Goal: Information Seeking & Learning: Find specific fact

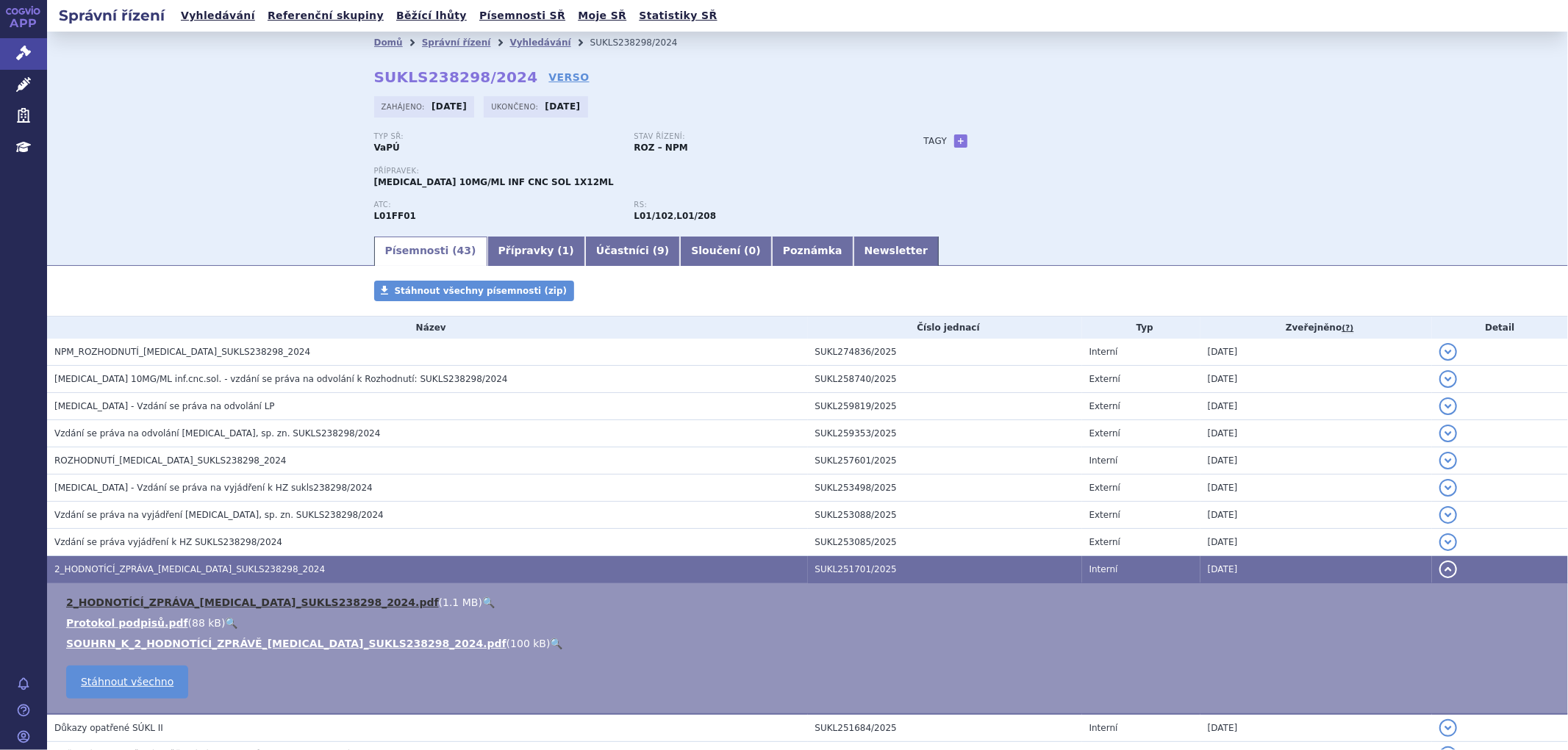
click at [275, 604] on link "2_HODNOTÍCÍ_ZPRÁVA_[MEDICAL_DATA]_SUKLS238298_2024.pdf" at bounding box center [252, 603] width 373 height 12
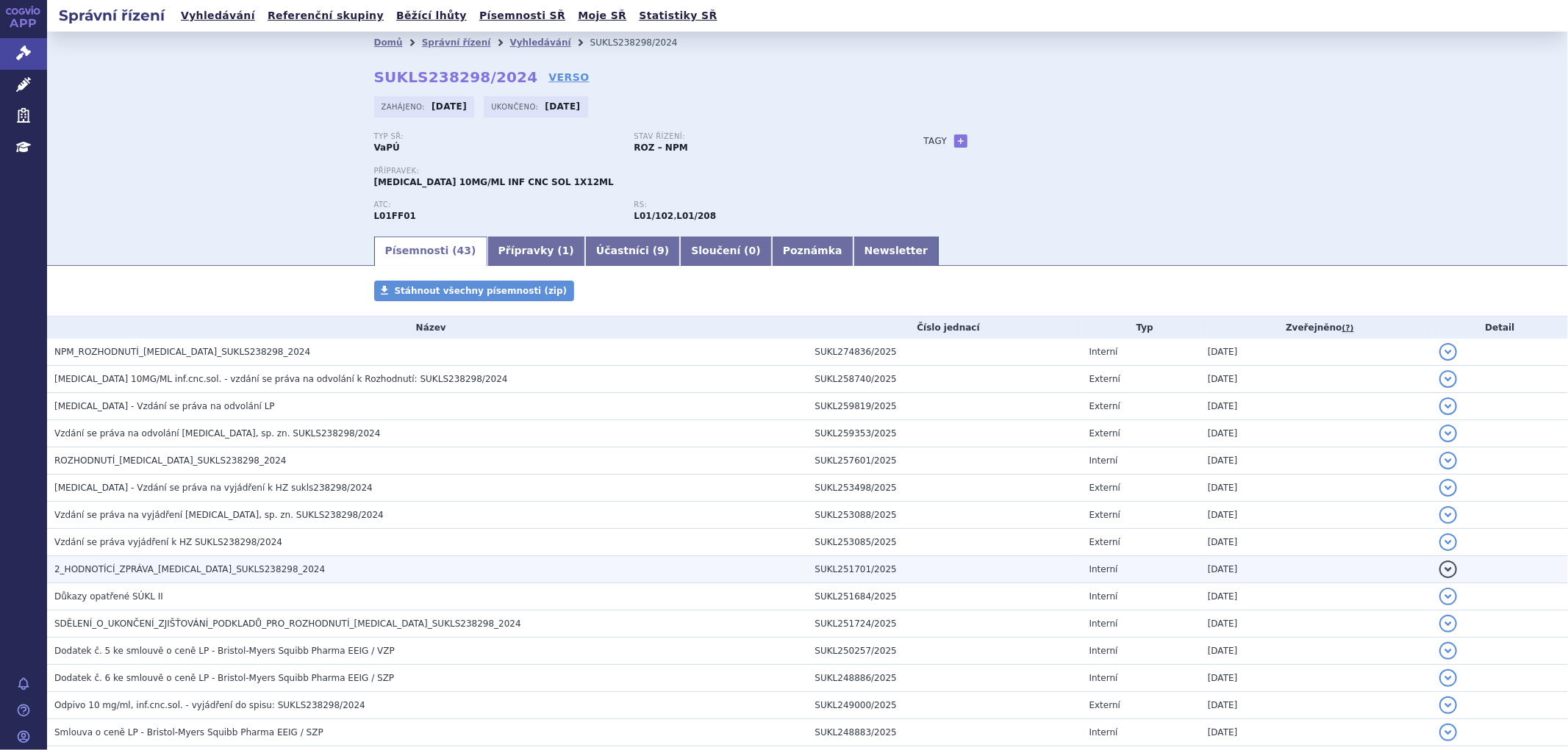
click at [148, 575] on span "2_HODNOTÍCÍ_ZPRÁVA_[MEDICAL_DATA]_SUKLS238298_2024" at bounding box center [189, 570] width 271 height 10
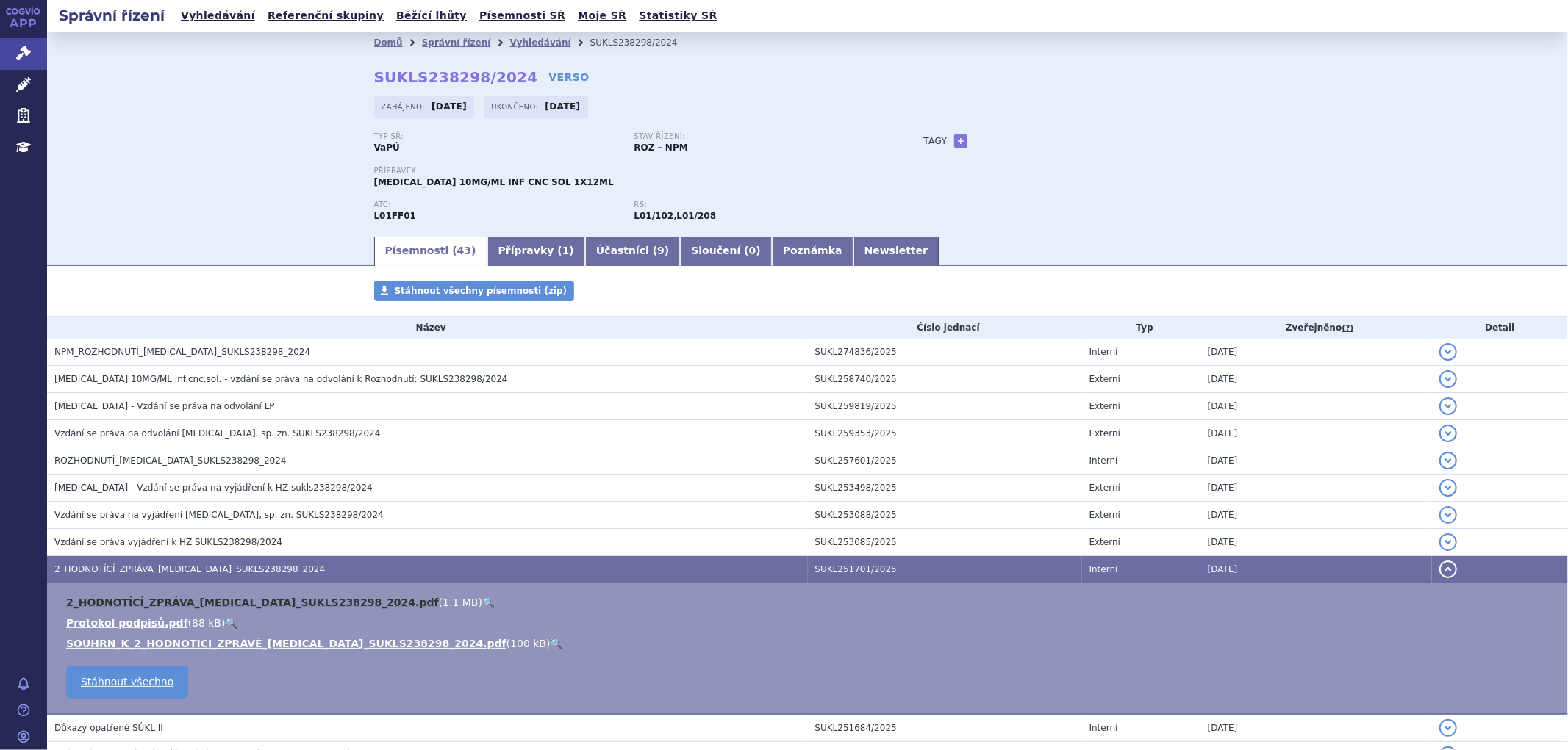
click at [156, 603] on link "2_HODNOTÍCÍ_ZPRÁVA_OPDIVO_SUKLS238298_2024.pdf" at bounding box center [252, 603] width 373 height 12
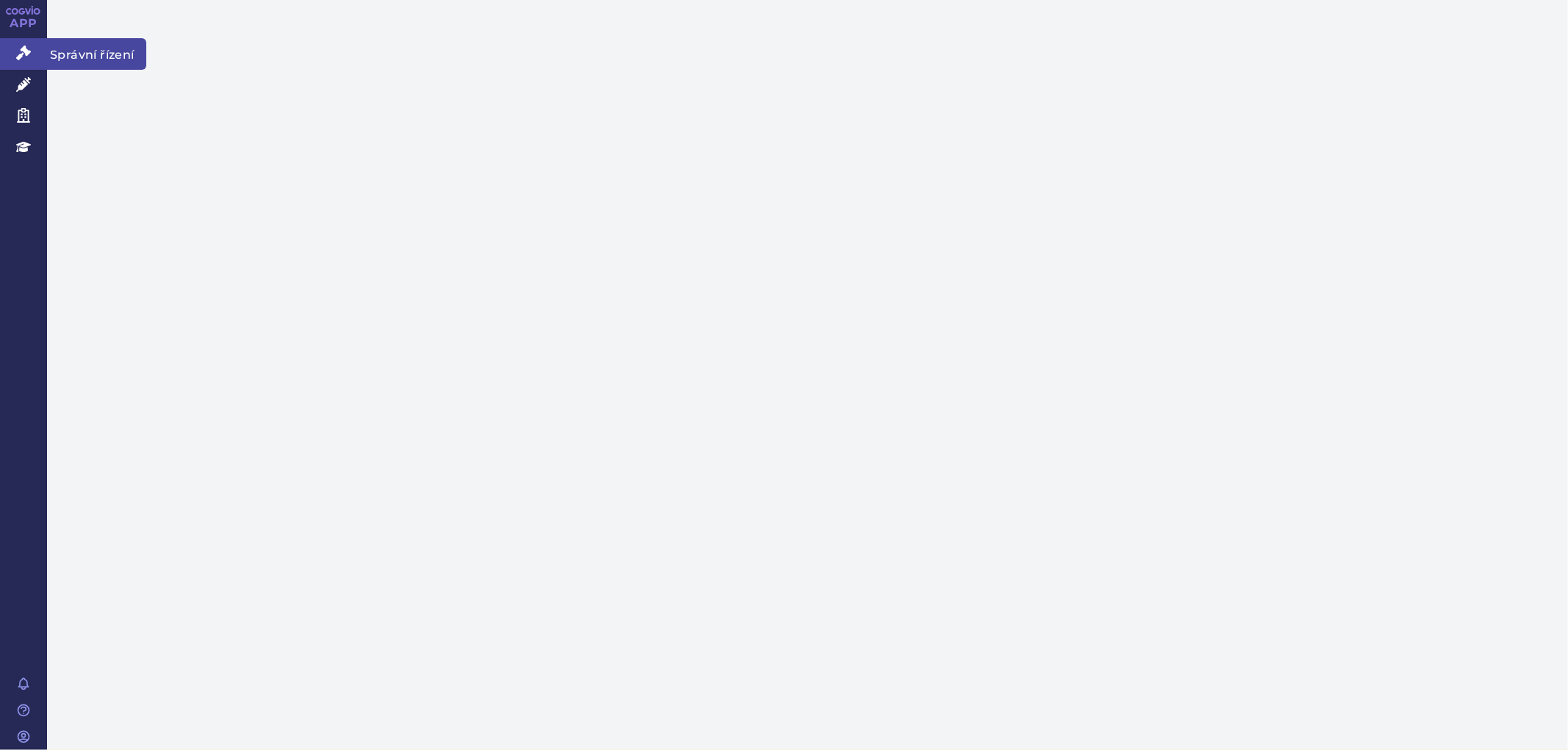
click at [24, 52] on icon at bounding box center [23, 52] width 15 height 15
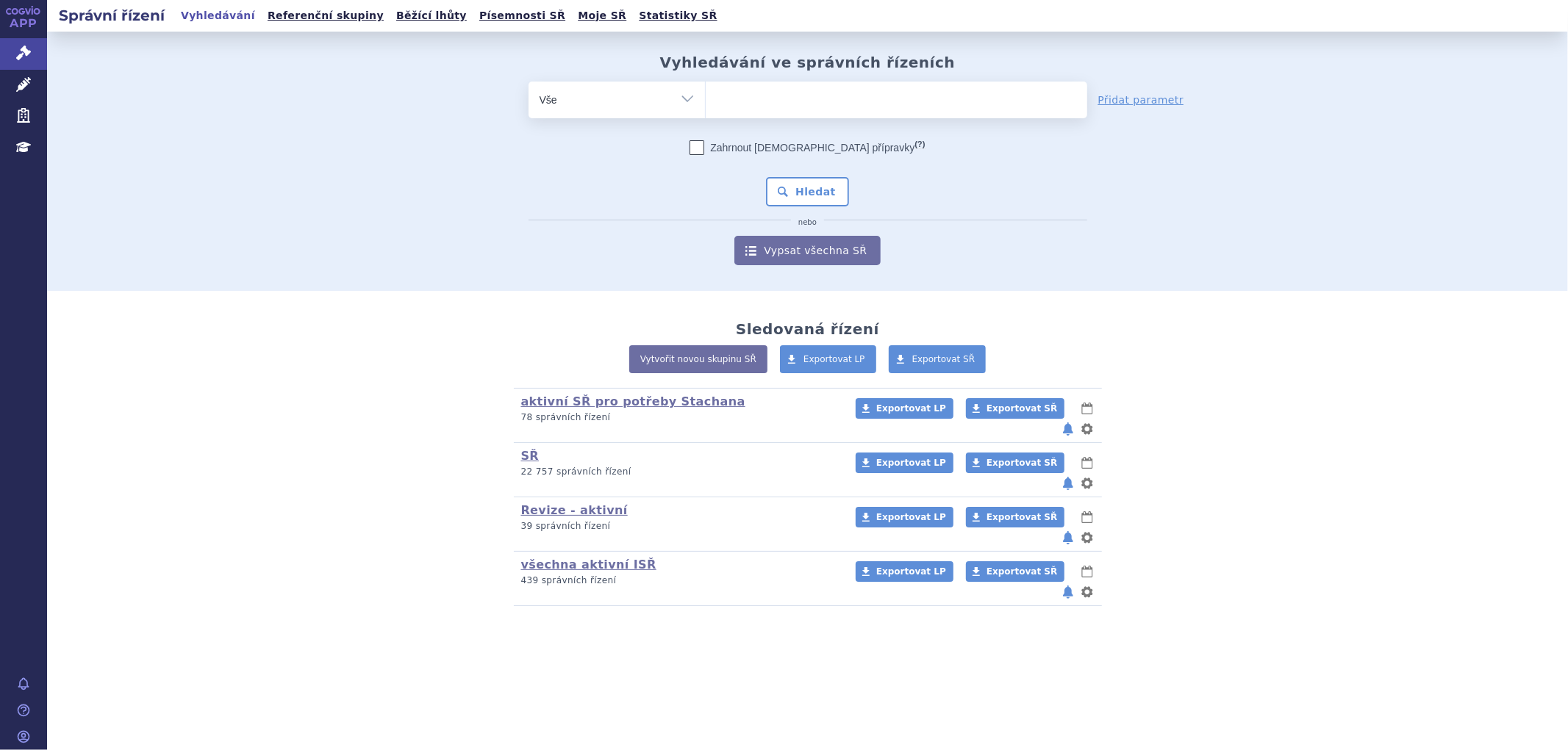
click at [920, 105] on ul at bounding box center [895, 96] width 381 height 30
click at [705, 105] on select at bounding box center [705, 98] width 1 height 36
paste input "ukl326236/2024"
type input "ukl326236/2024"
select select "ukl326236/2024"
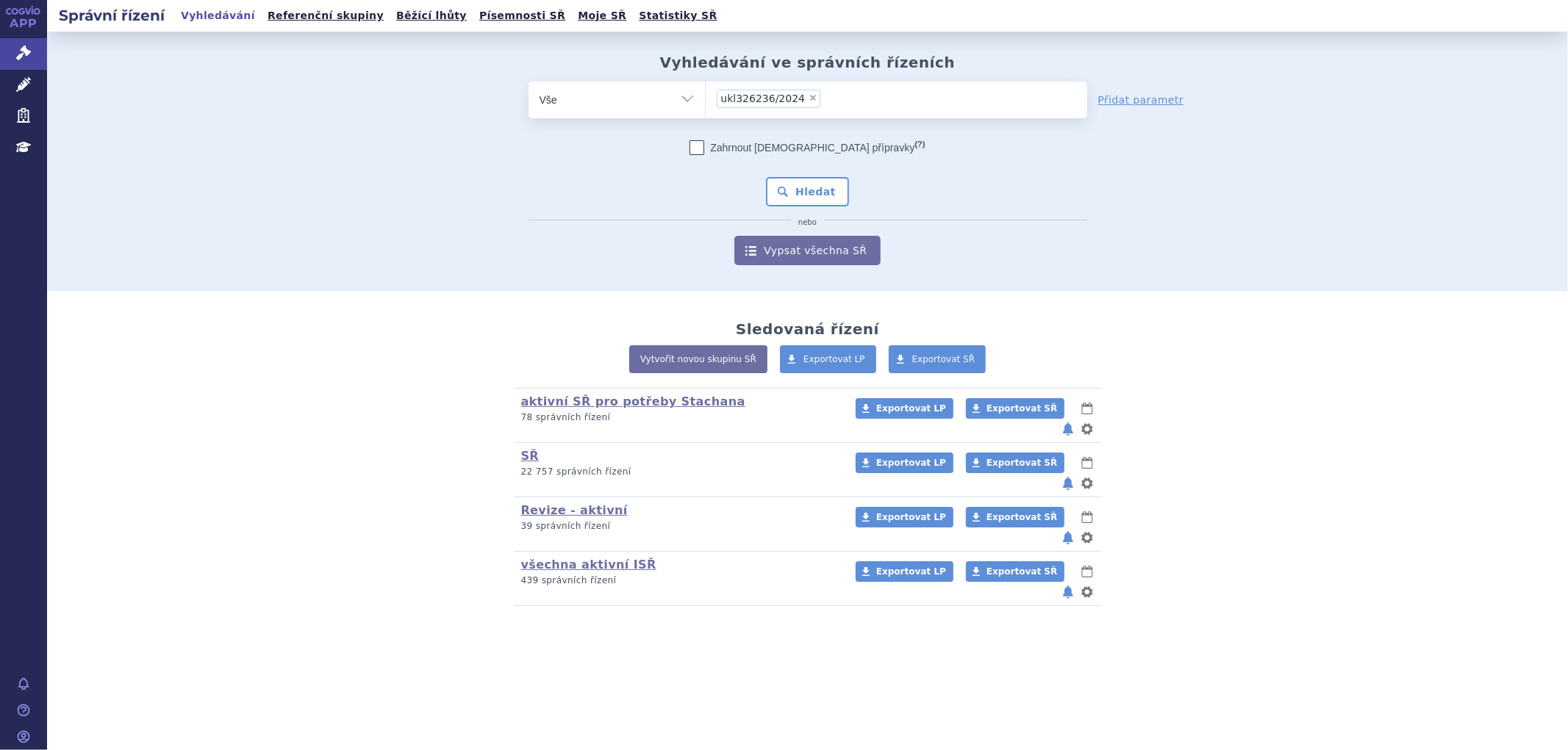
type input "ukl326236/2024"
select select
type input "uk326236/2024"
type input "u326236/2024"
type input "326236/2024"
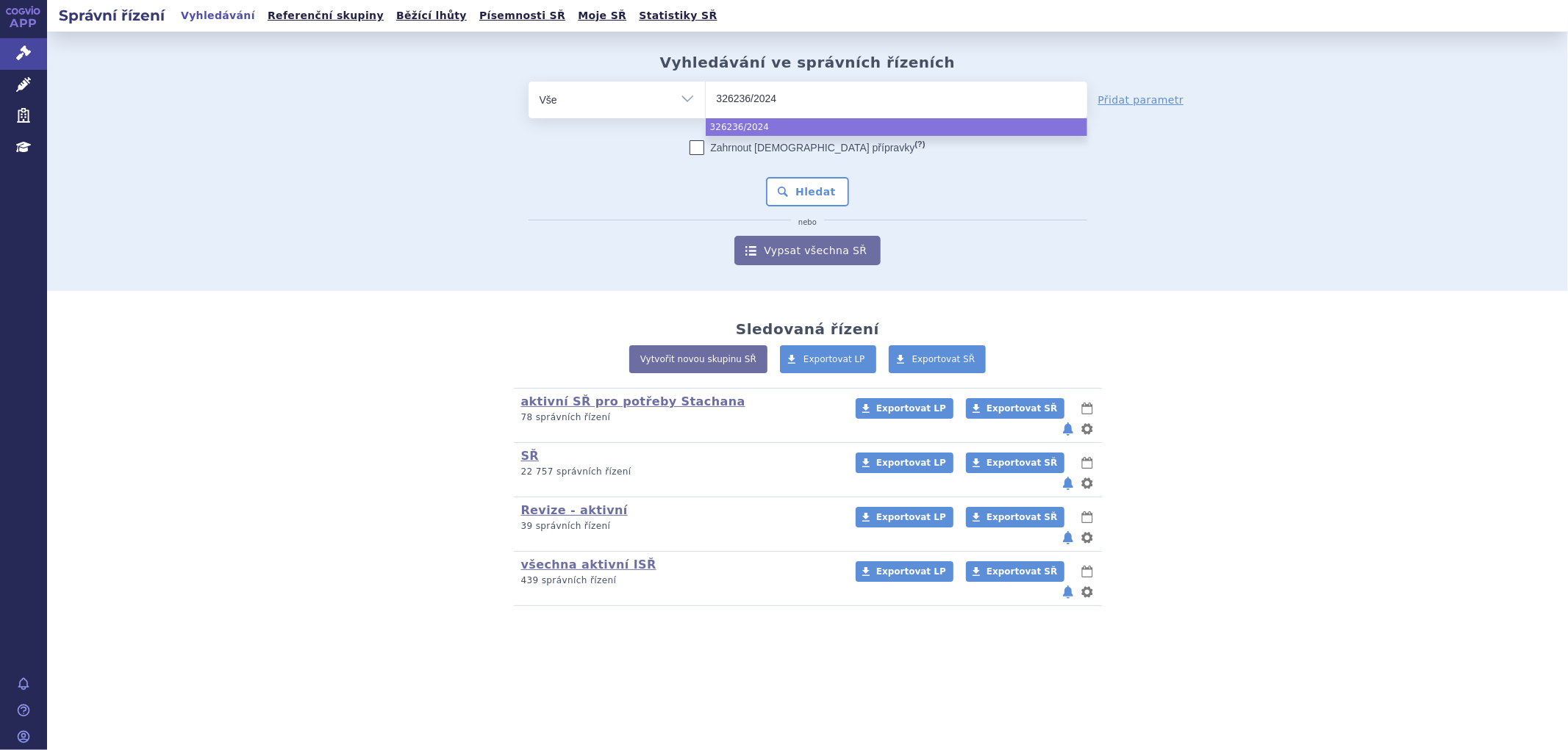
select select "326236/2024"
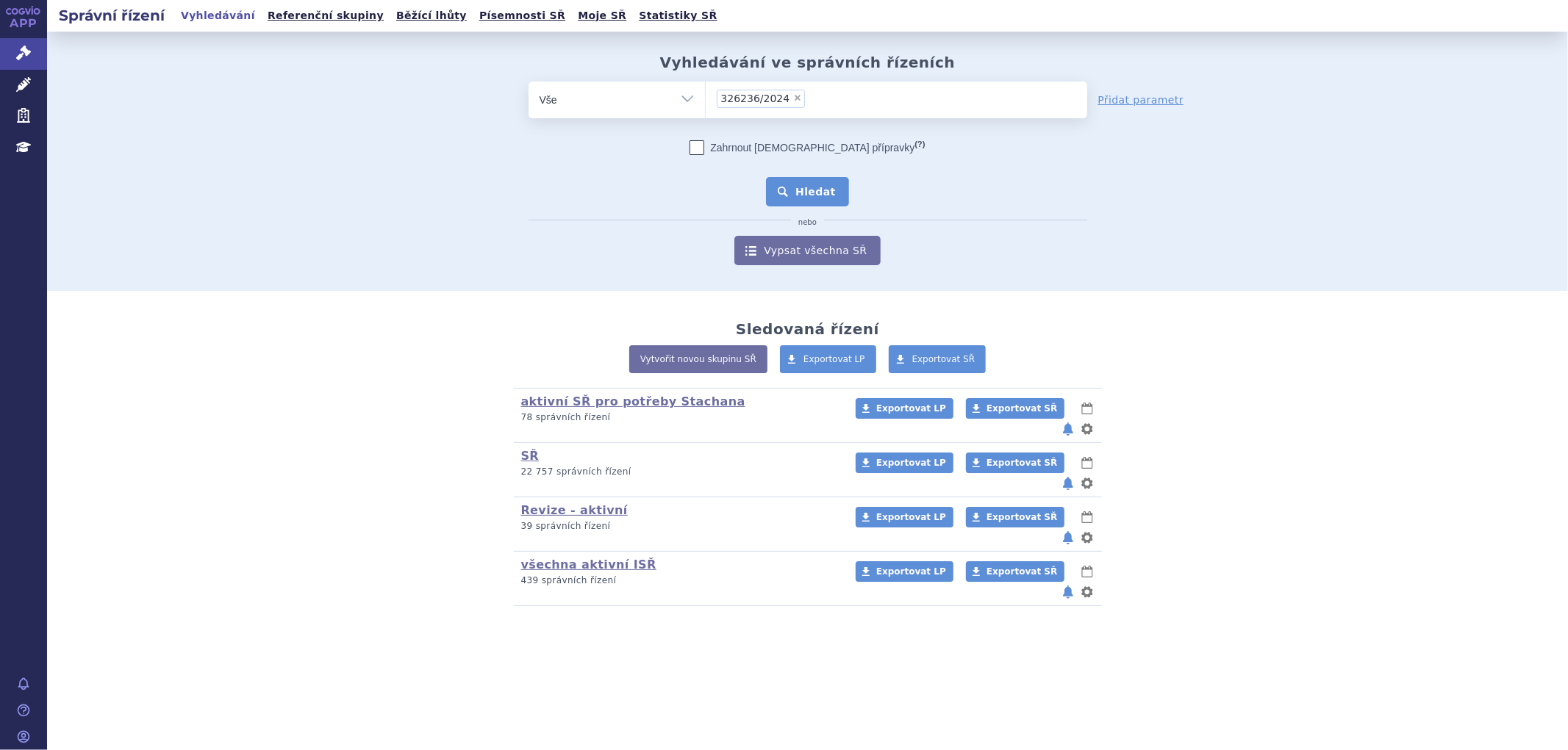
click at [814, 196] on button "Hledat" at bounding box center [807, 192] width 83 height 29
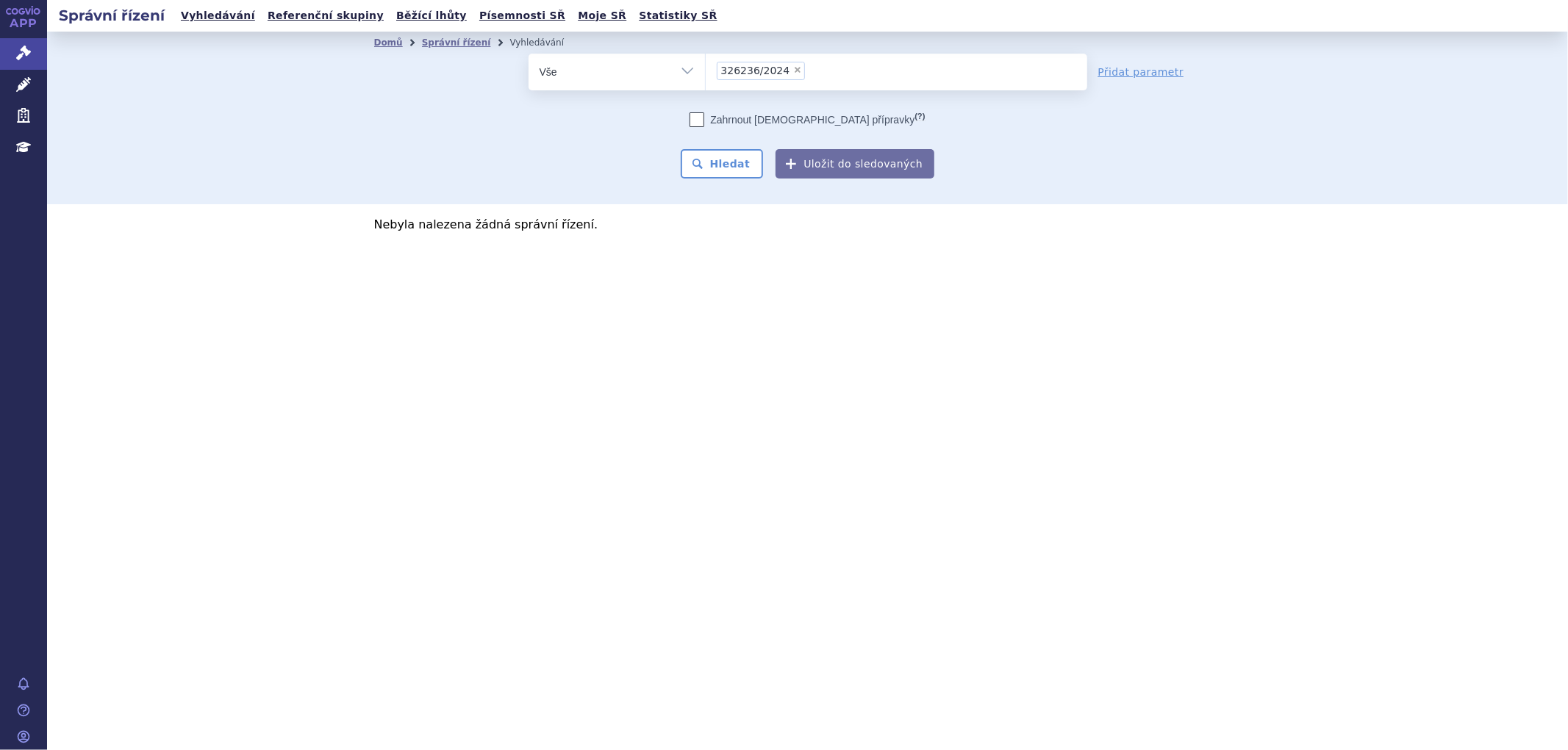
click at [810, 66] on ul "× 326236/2024" at bounding box center [895, 70] width 381 height 32
click at [705, 66] on select "326236/2024" at bounding box center [705, 71] width 1 height 36
select select
type input "326236/2024"
click at [715, 72] on ul "326236/2024" at bounding box center [895, 69] width 381 height 30
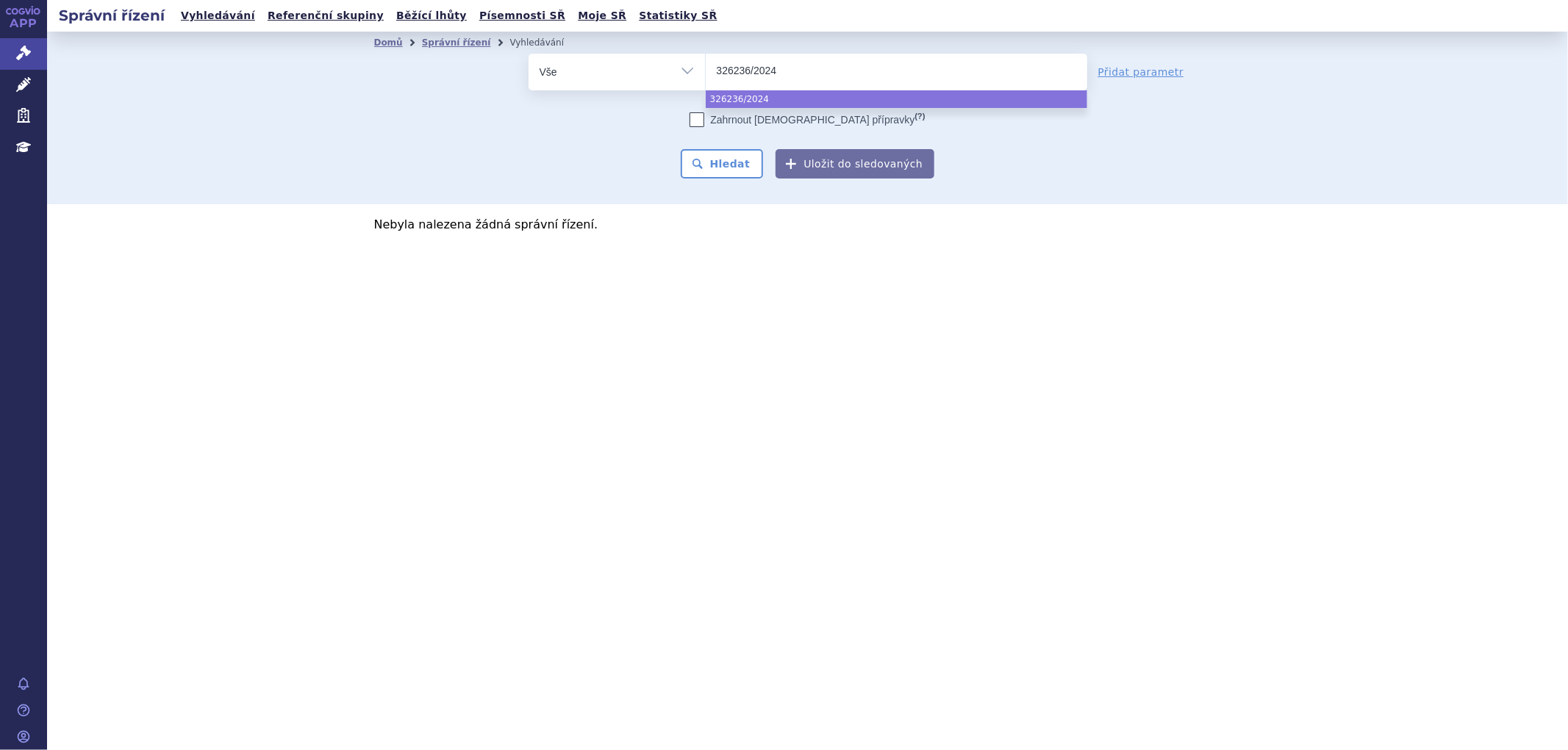
click at [705, 72] on select "326236/2024" at bounding box center [705, 71] width 1 height 36
select select "326236/2024"
click at [793, 72] on span "×" at bounding box center [797, 70] width 9 height 9
click at [705, 72] on select "326236/2024" at bounding box center [705, 71] width 1 height 36
select select
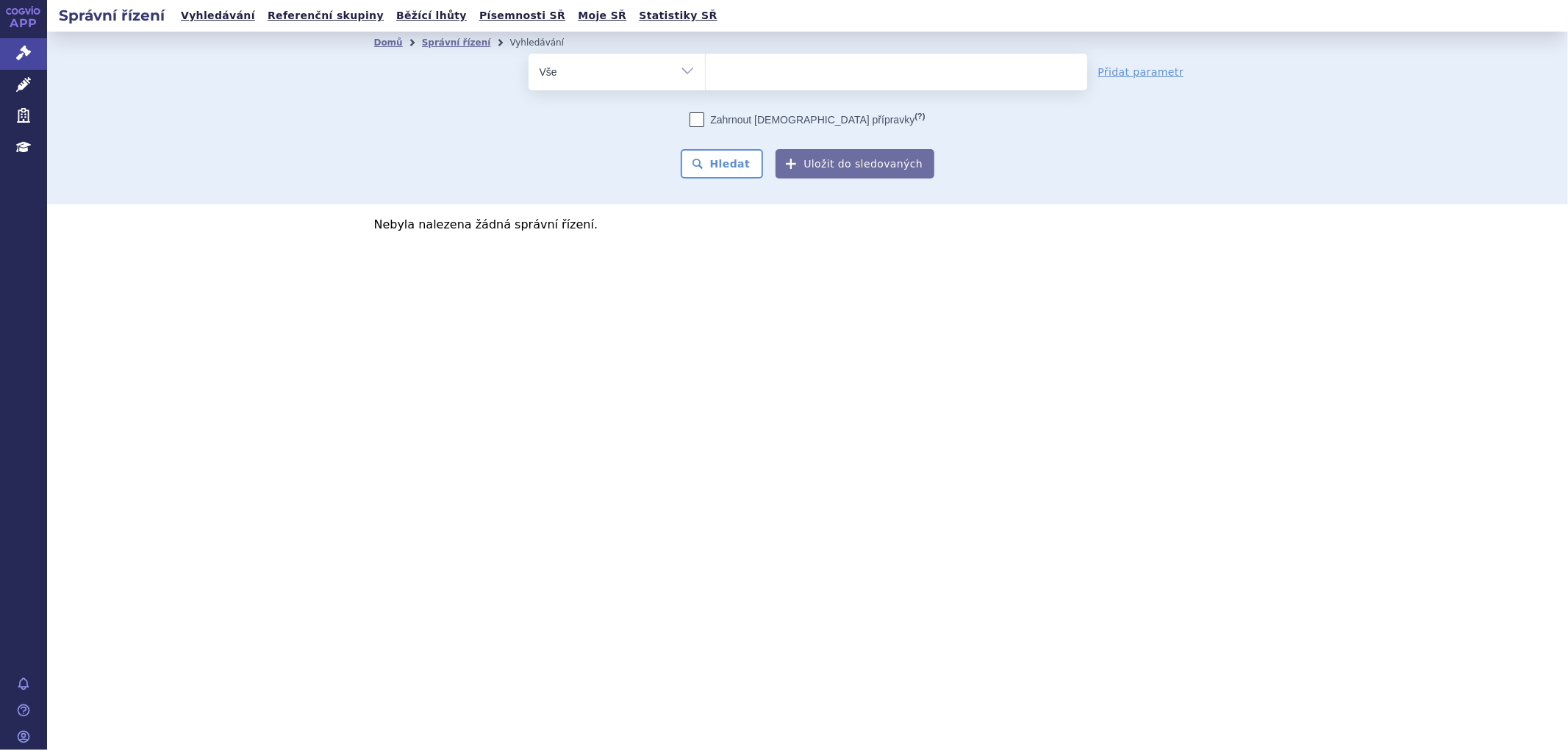
paste input "sukl326236/2024"
type input "sukl326236/2024"
select select "sukl326236/2024"
click at [742, 163] on button "Hledat" at bounding box center [722, 164] width 83 height 29
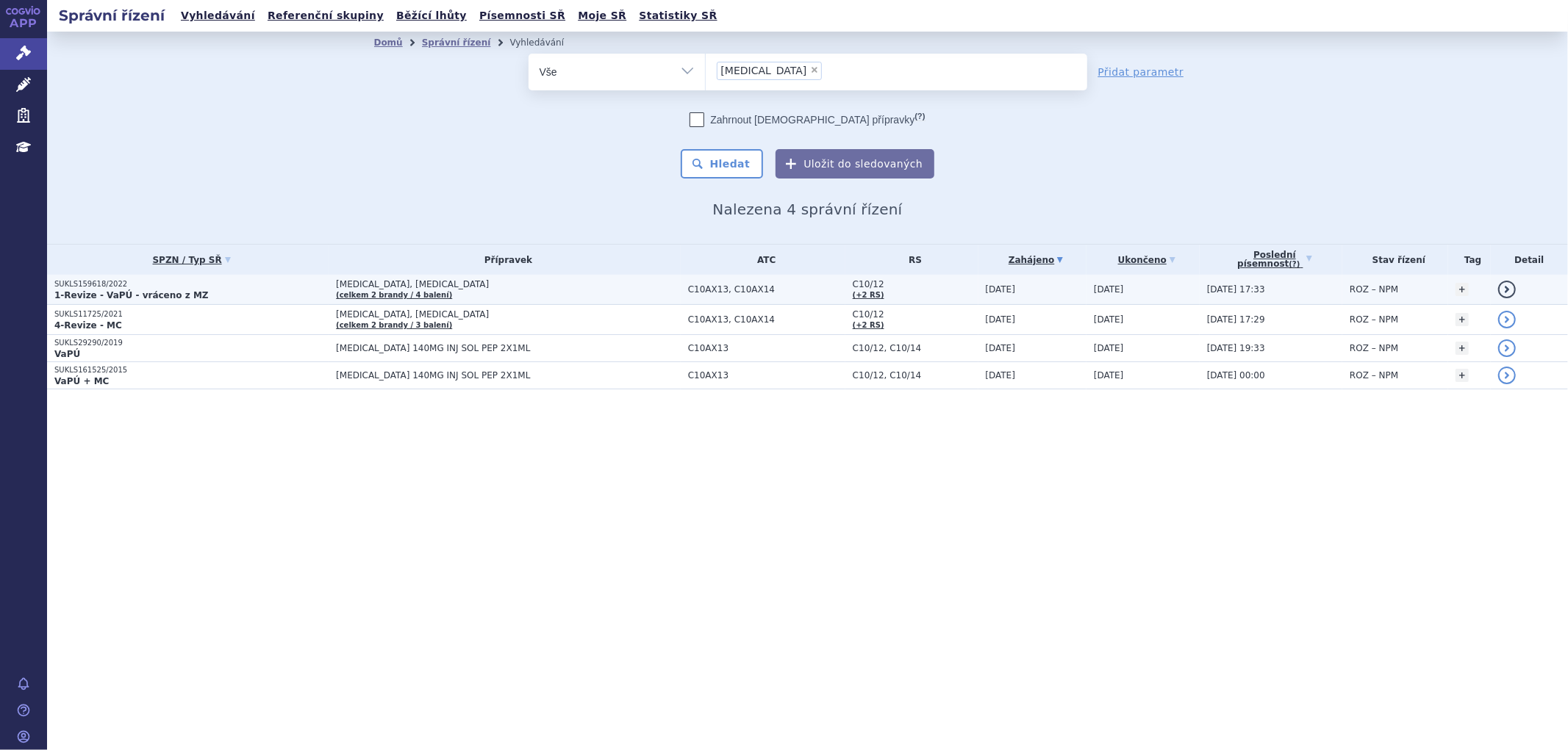
click at [527, 290] on td "[MEDICAL_DATA], [MEDICAL_DATA] (celkem 2 [PERSON_NAME] / 4 balení)" at bounding box center [504, 289] width 352 height 30
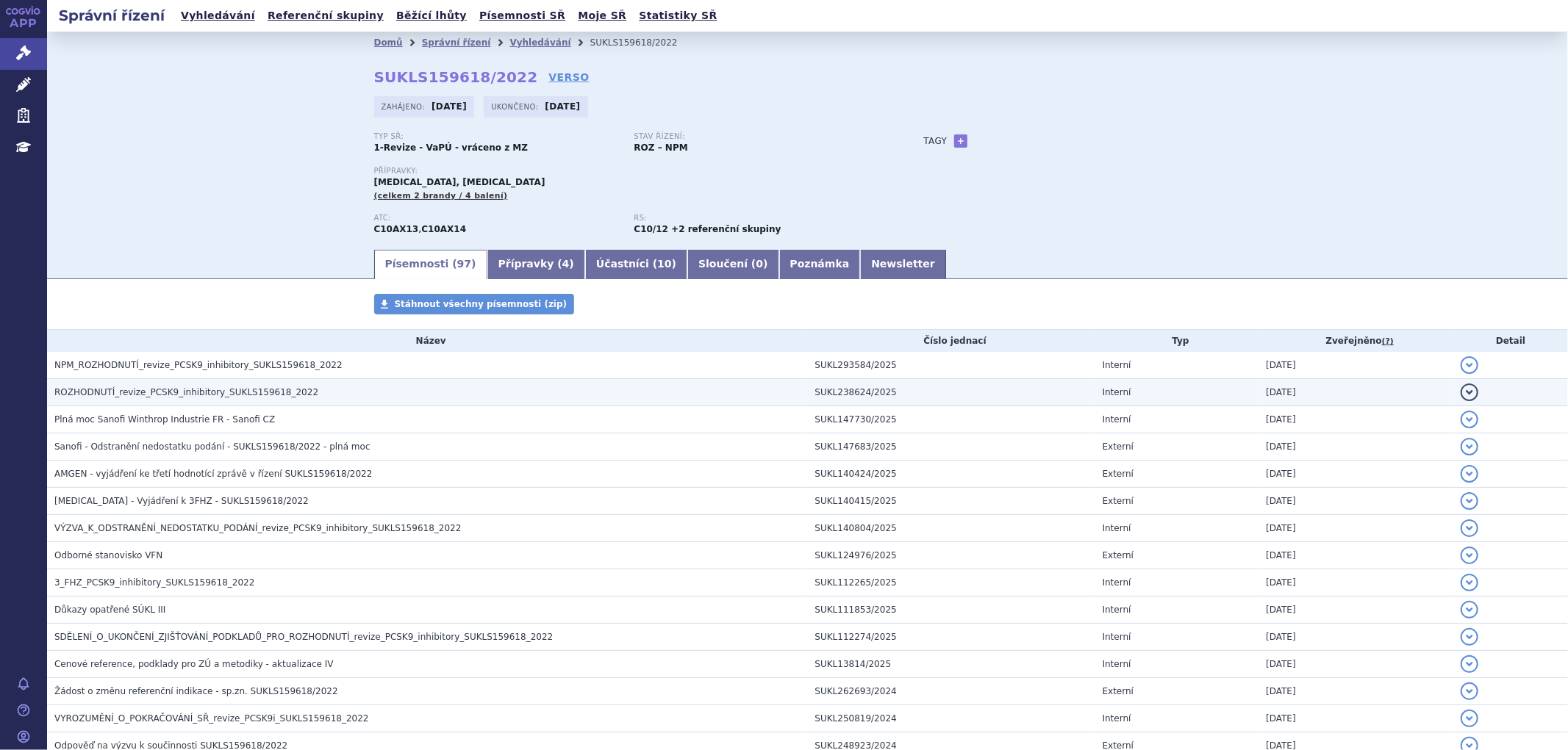
click at [145, 397] on span "ROZHODNUTÍ_revize_PCSK9_inhibitory_SUKLS159618_2022" at bounding box center [185, 392] width 264 height 10
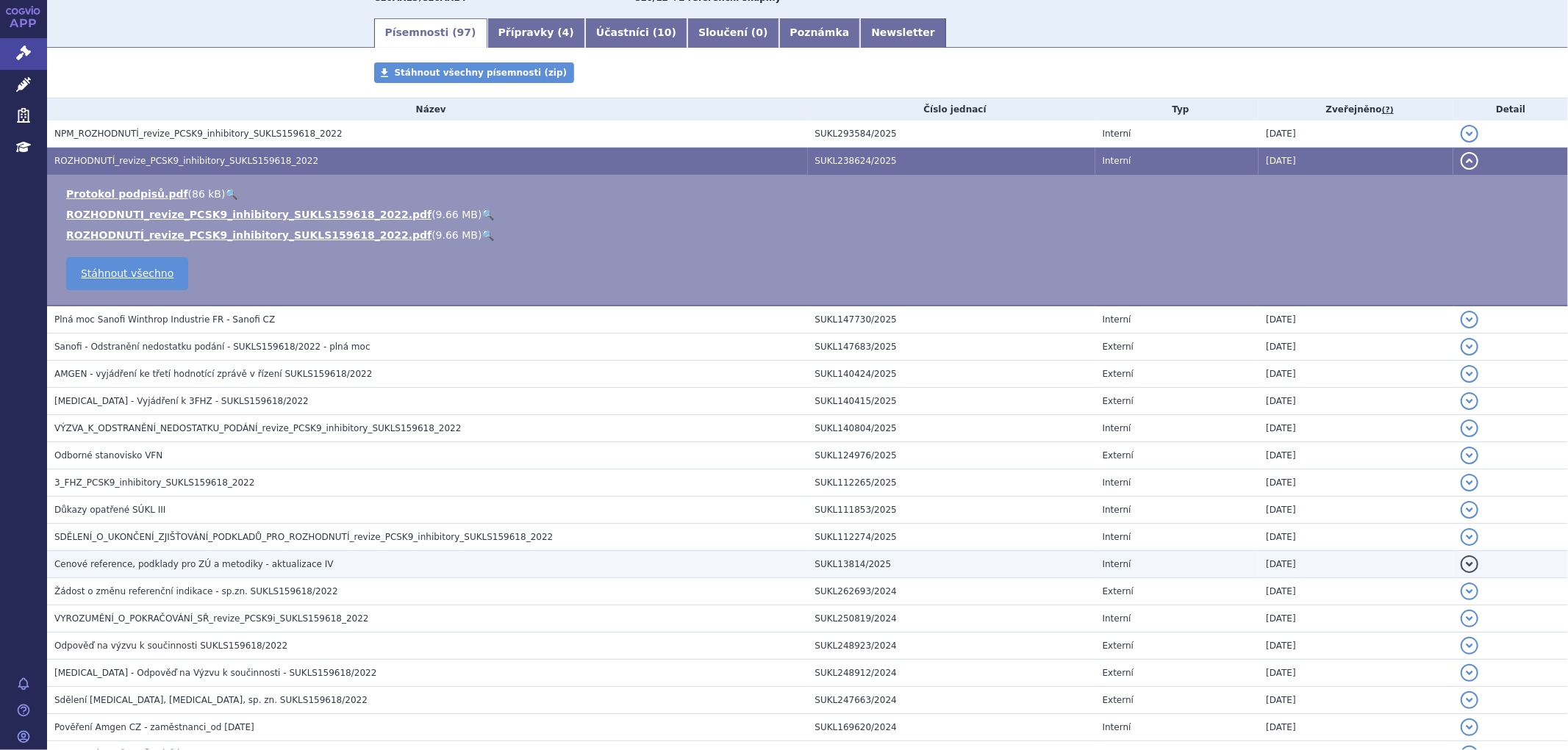
scroll to position [408, 0]
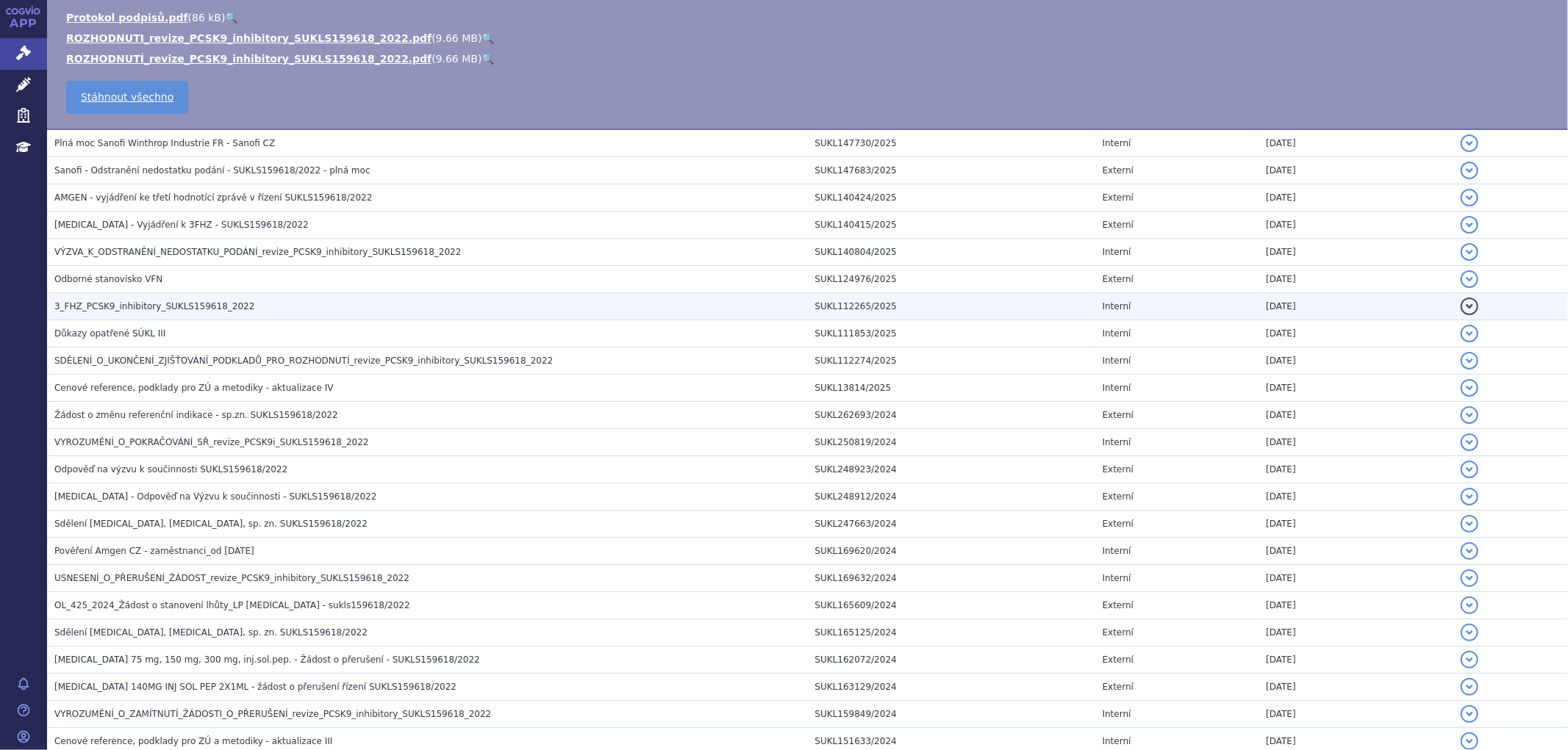
click at [135, 306] on span "3_FHZ_PCSK9_inhibitory_SUKLS159618_2022" at bounding box center [154, 306] width 200 height 10
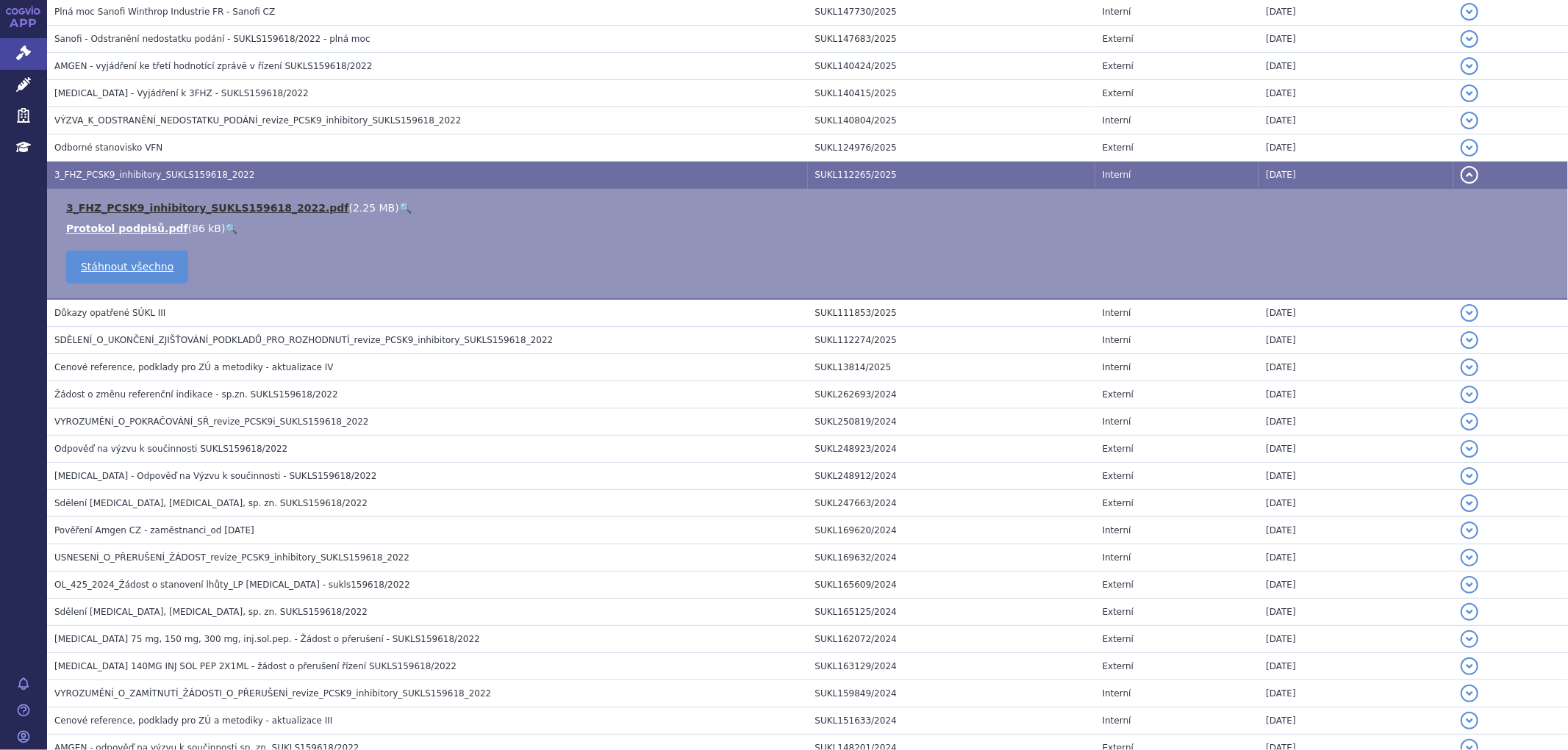
click at [135, 206] on link "3_FHZ_PCSK9_inhibitory_SUKLS159618_2022.pdf" at bounding box center [207, 208] width 283 height 12
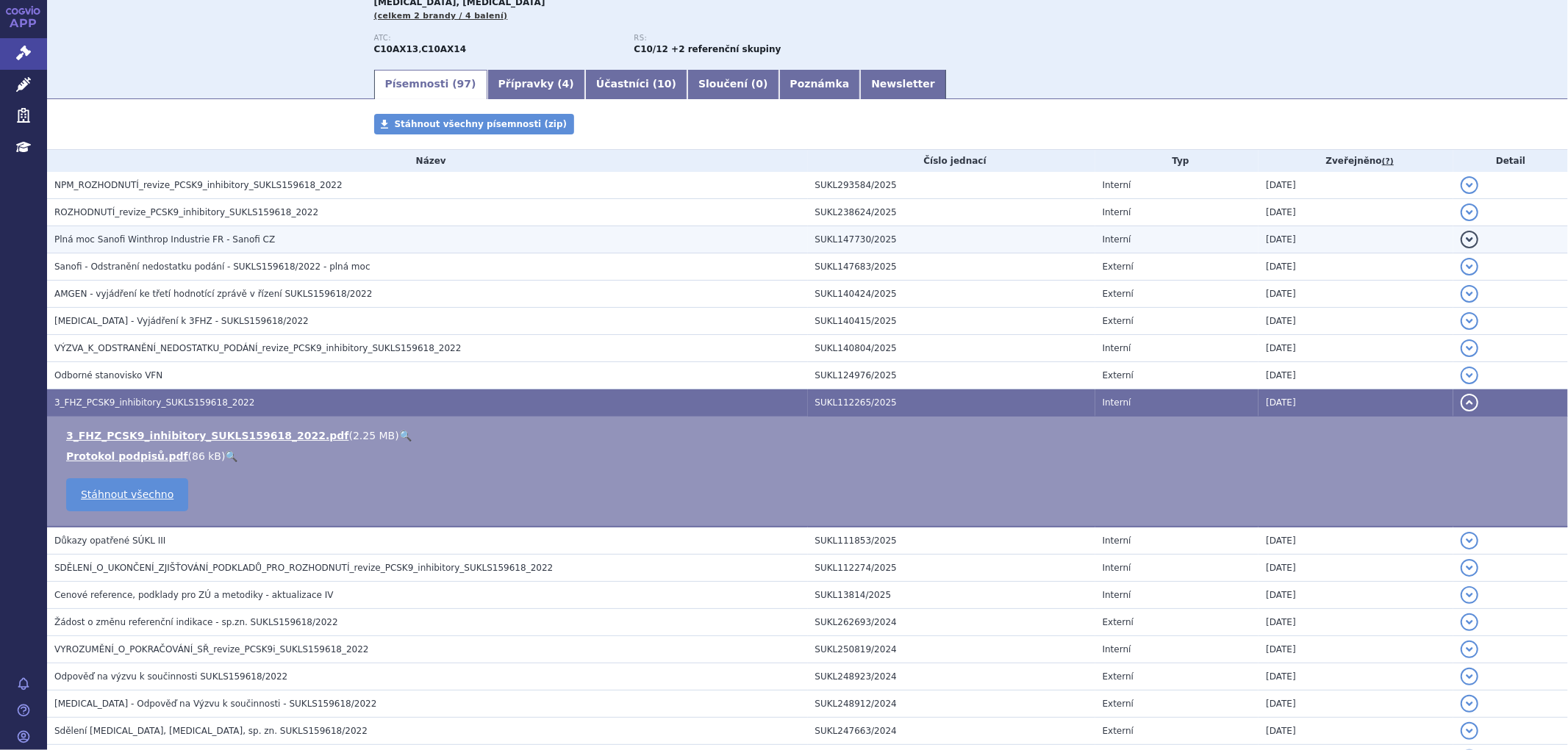
scroll to position [163, 0]
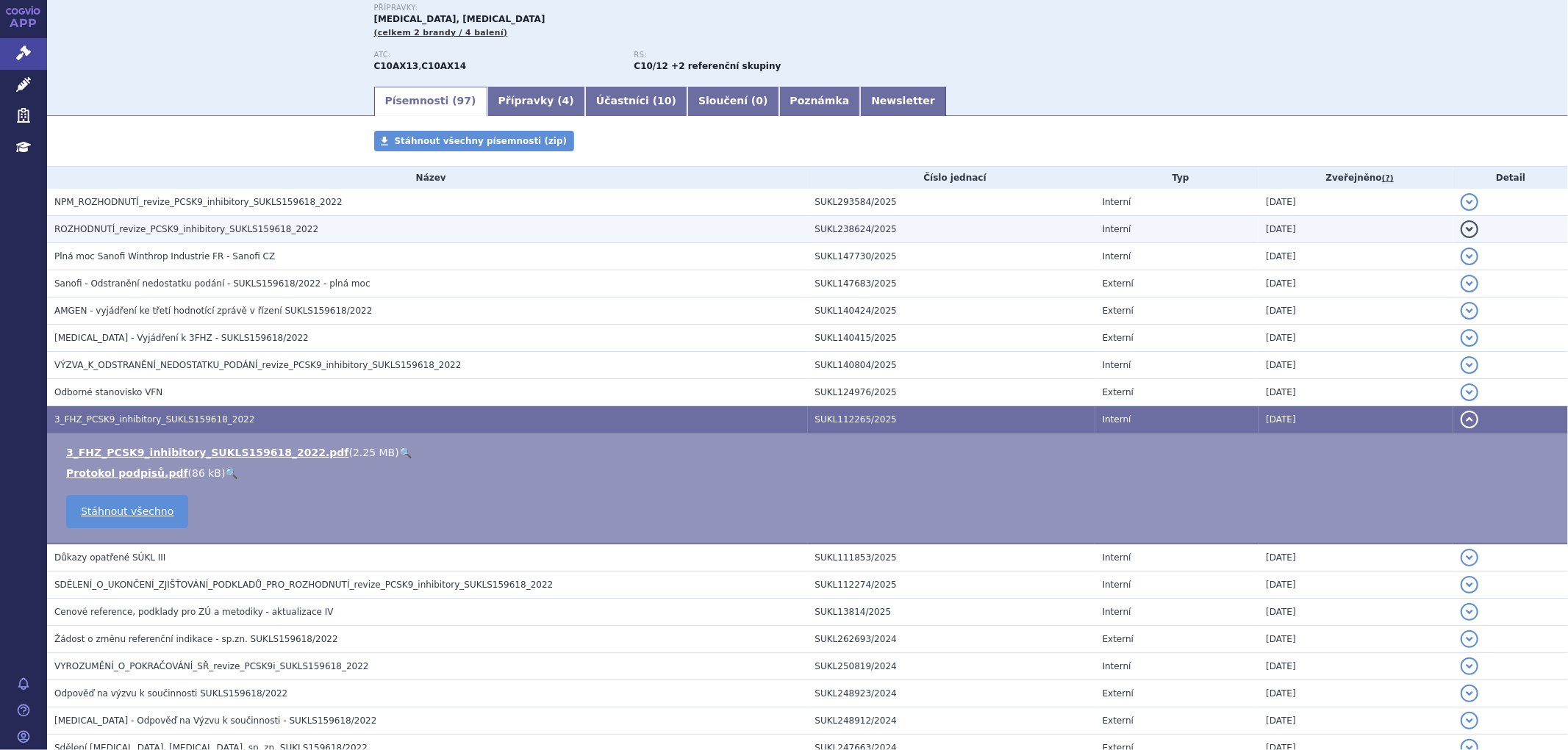
click at [165, 230] on span "ROZHODNUTÍ_revize_PCSK9_inhibitory_SUKLS159618_2022" at bounding box center [185, 229] width 264 height 10
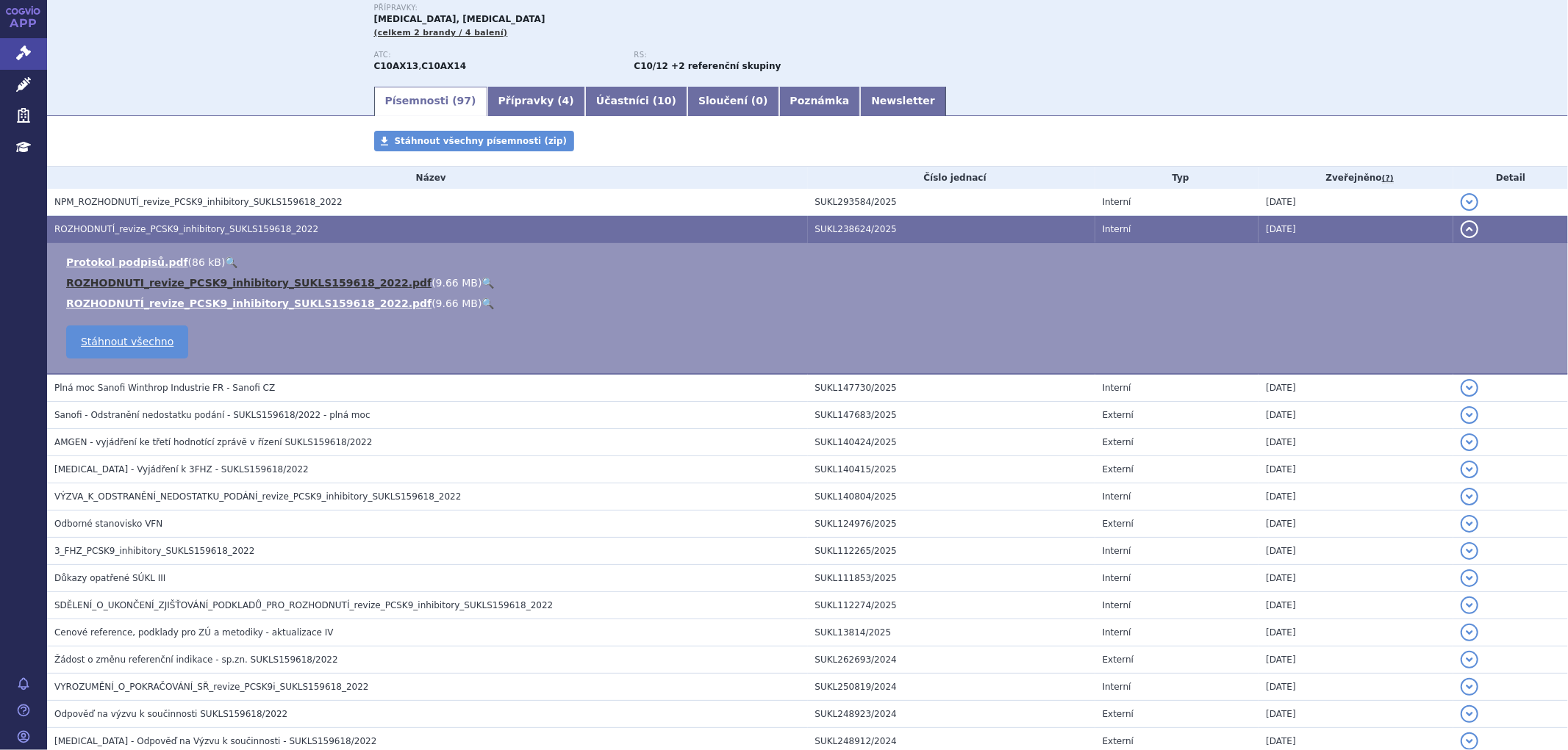
click at [218, 283] on link "ROZHODNUTI_revize_PCSK9_inhibitory_SUKLS159618_2022.pdf" at bounding box center [248, 283] width 365 height 12
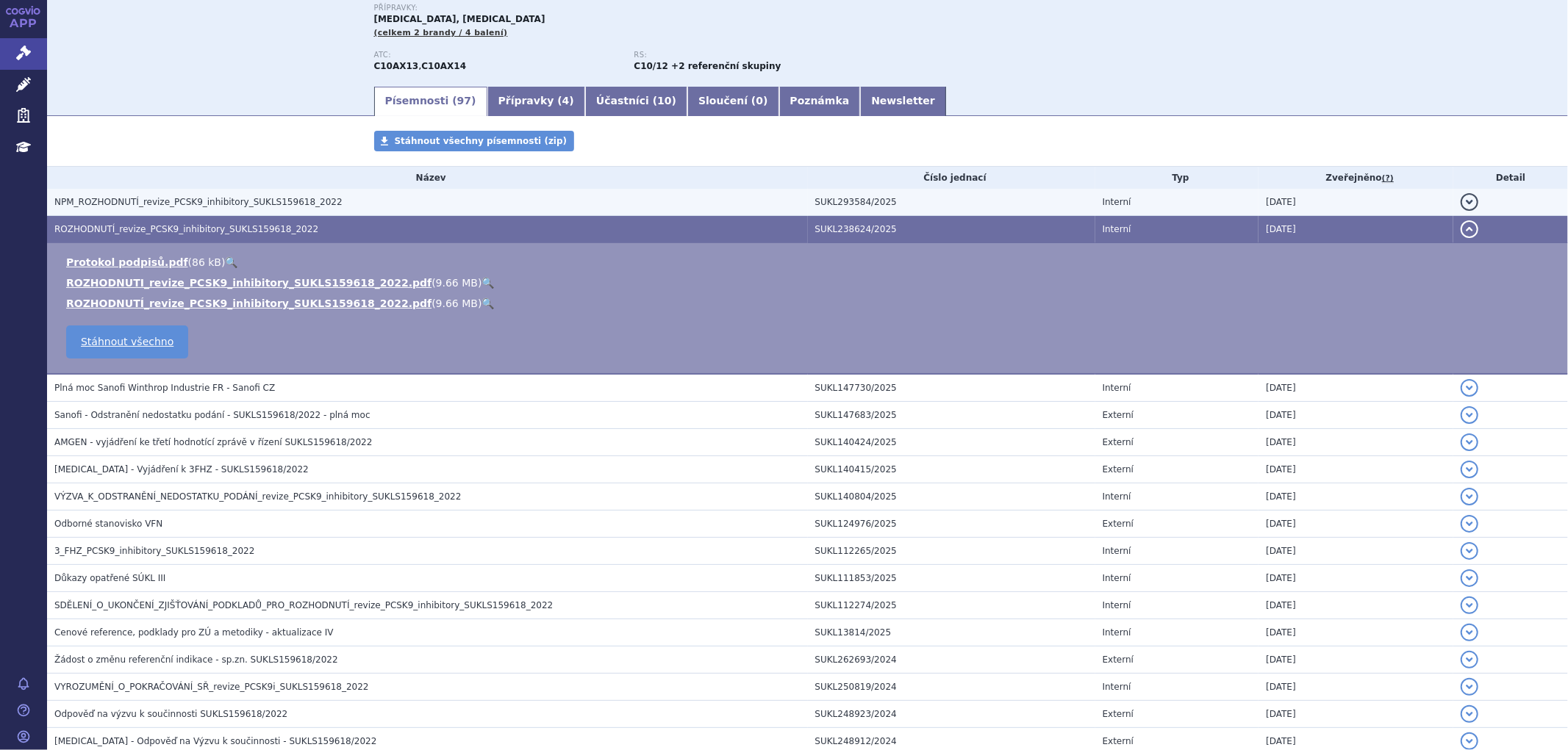
click at [164, 204] on span "NPM_ROZHODNUTÍ_revize_PCSK9_inhibitory_SUKLS159618_2022" at bounding box center [198, 202] width 288 height 10
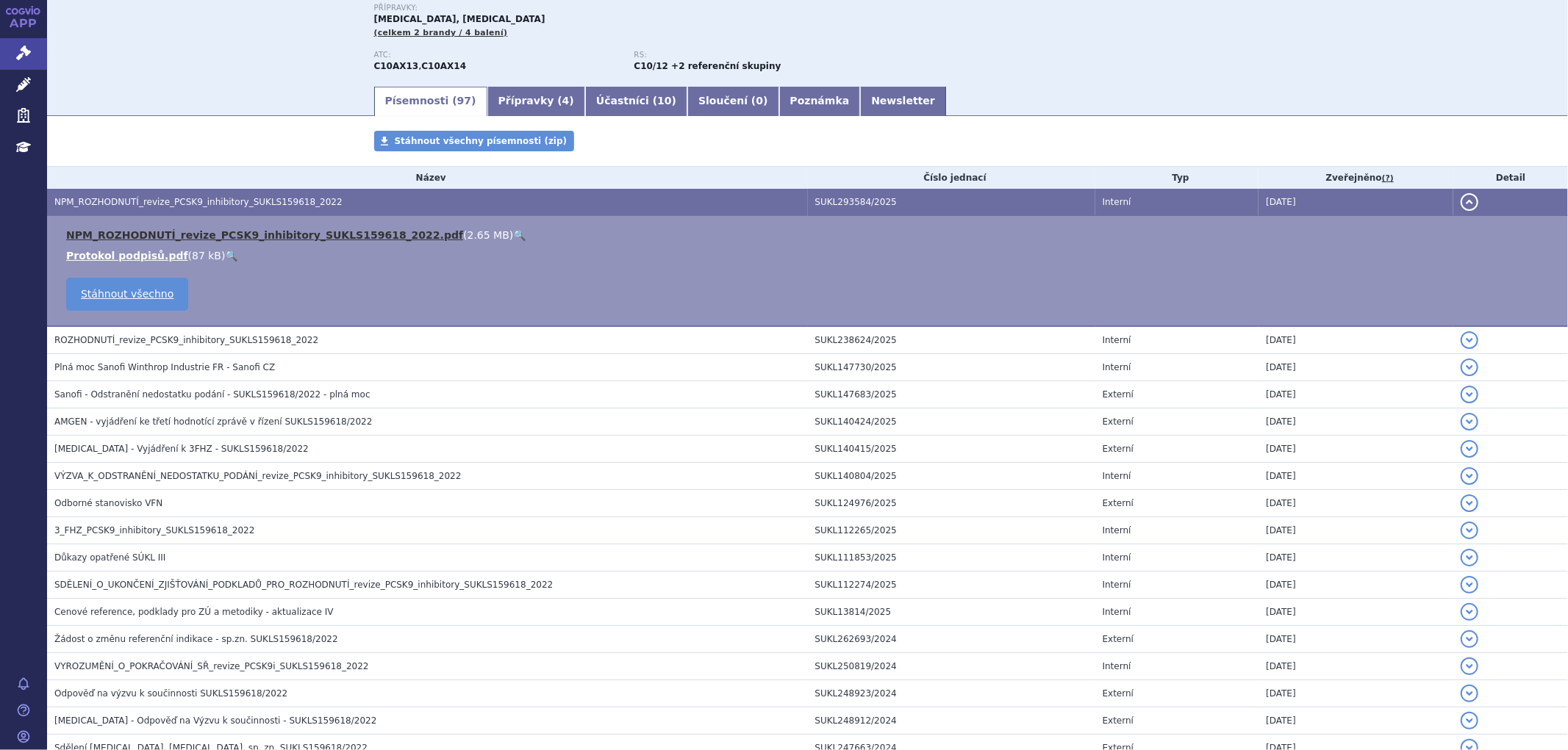
click at [193, 241] on link "NPM_ROZHODNUTÍ_revize_PCSK9_inhibitory_SUKLS159618_2022.pdf" at bounding box center [264, 235] width 397 height 12
click at [10, 47] on link "Správní řízení" at bounding box center [24, 53] width 47 height 30
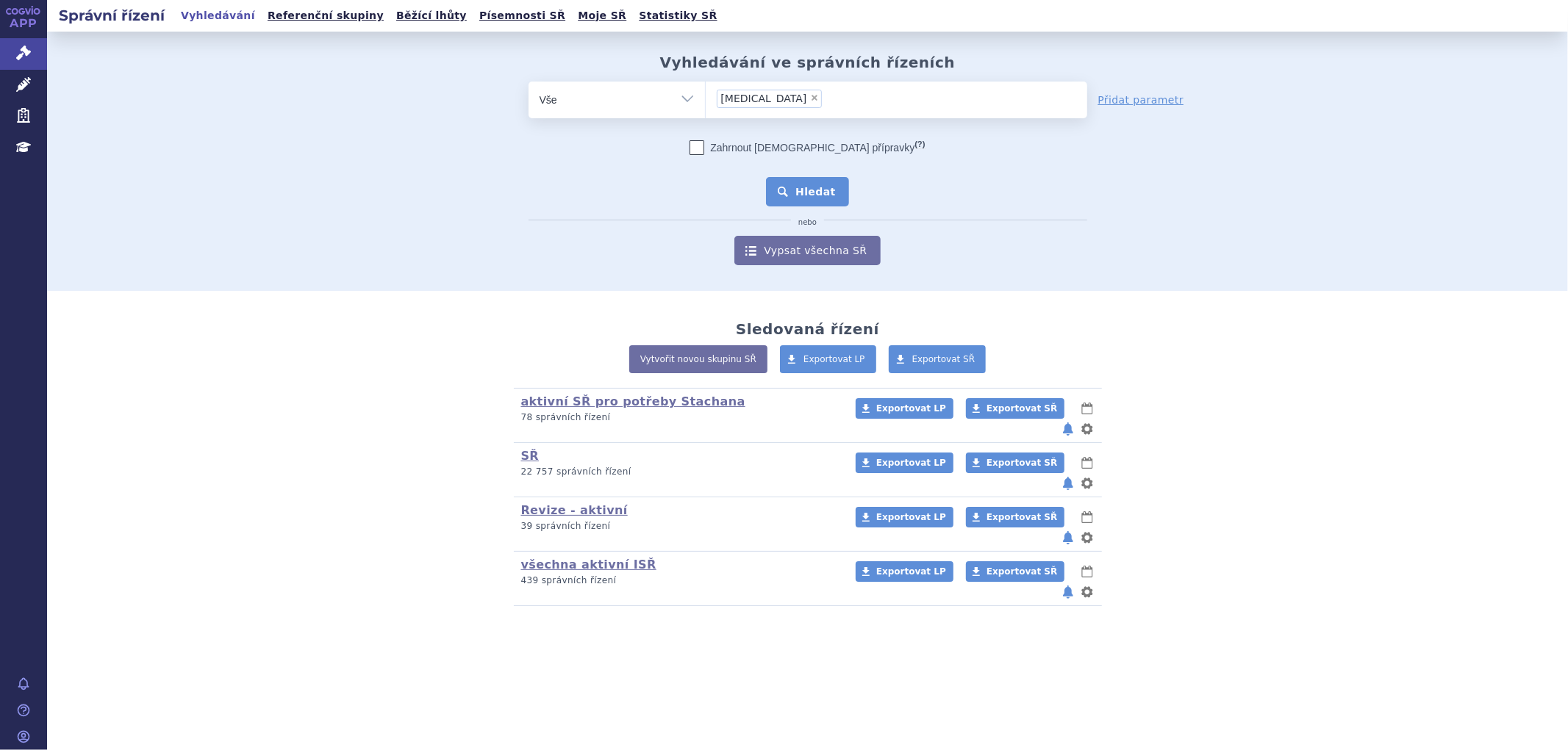
click at [825, 196] on button "Hledat" at bounding box center [807, 192] width 83 height 29
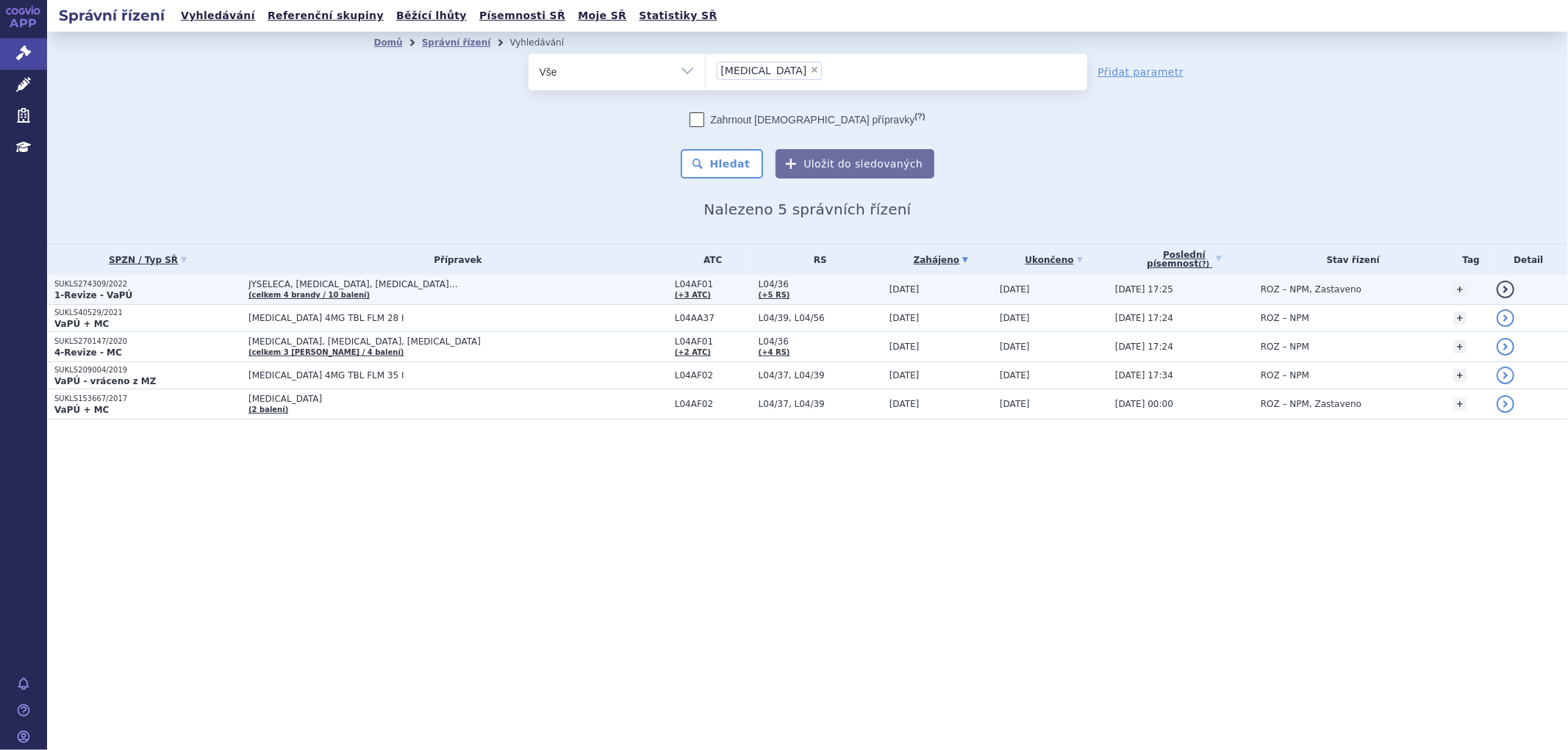
click at [444, 287] on span "JYSELECA, [MEDICAL_DATA], [MEDICAL_DATA]…" at bounding box center [431, 284] width 368 height 10
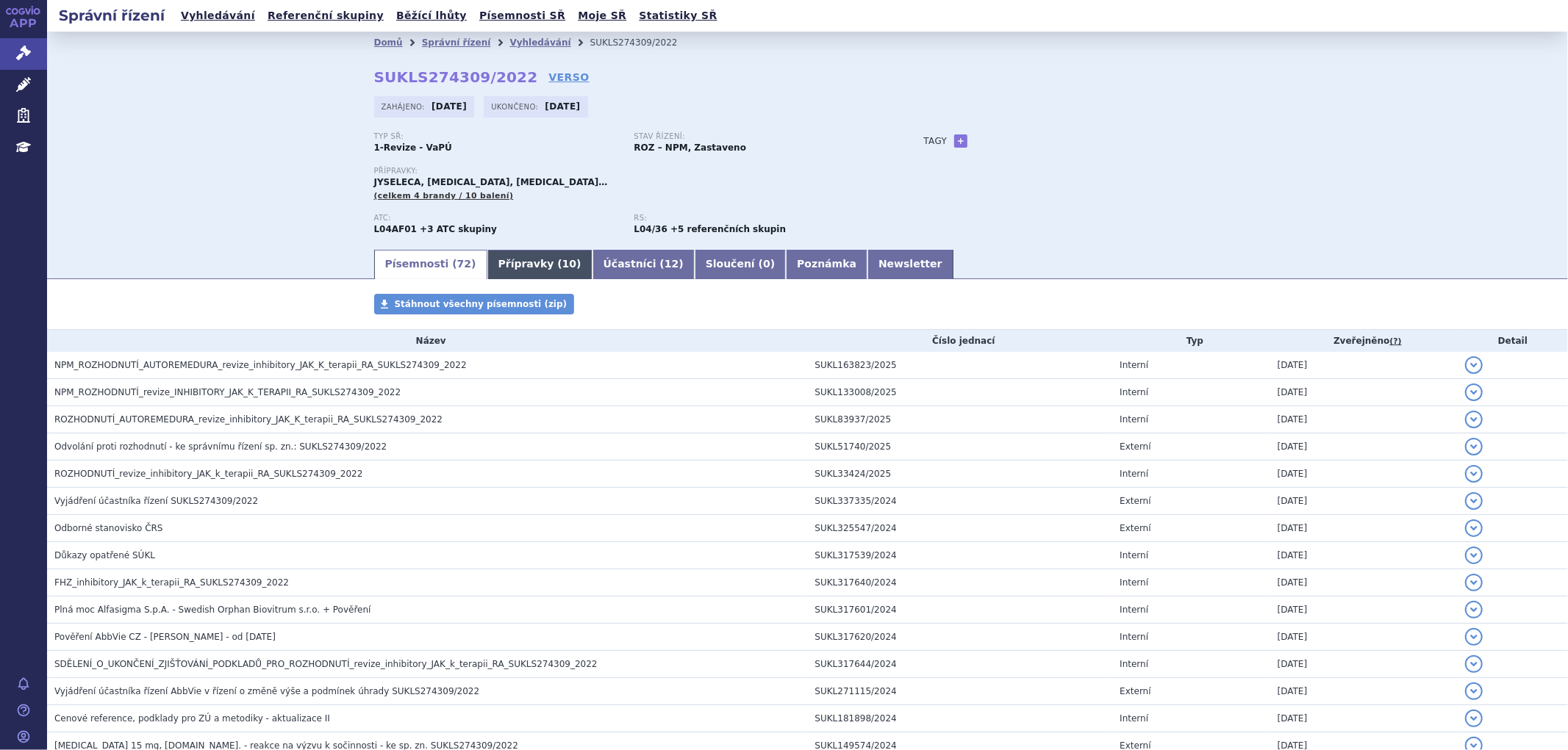
click at [488, 268] on link "Přípravky ( 10 )" at bounding box center [539, 265] width 105 height 29
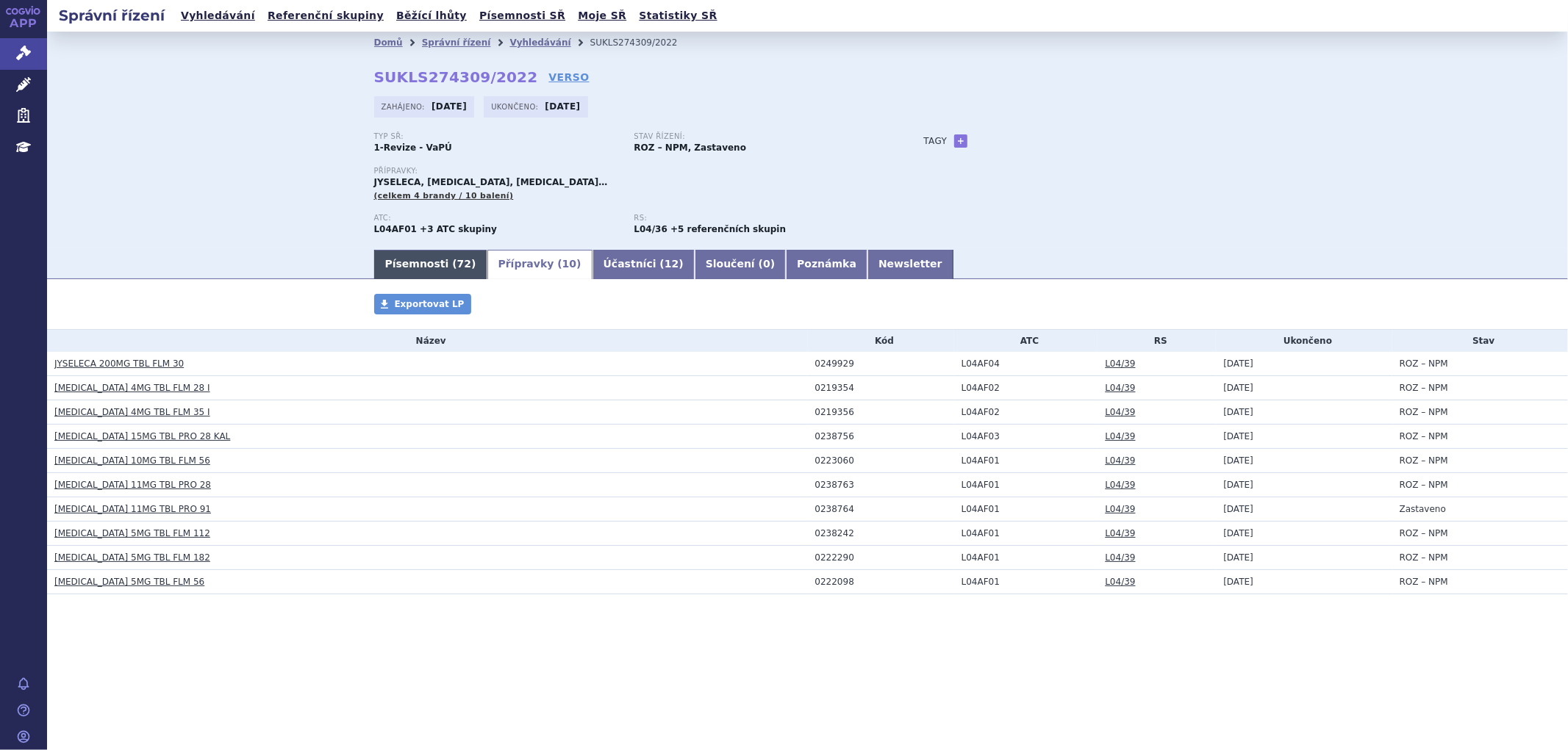
click at [419, 265] on link "Písemnosti ( 72 )" at bounding box center [430, 265] width 113 height 29
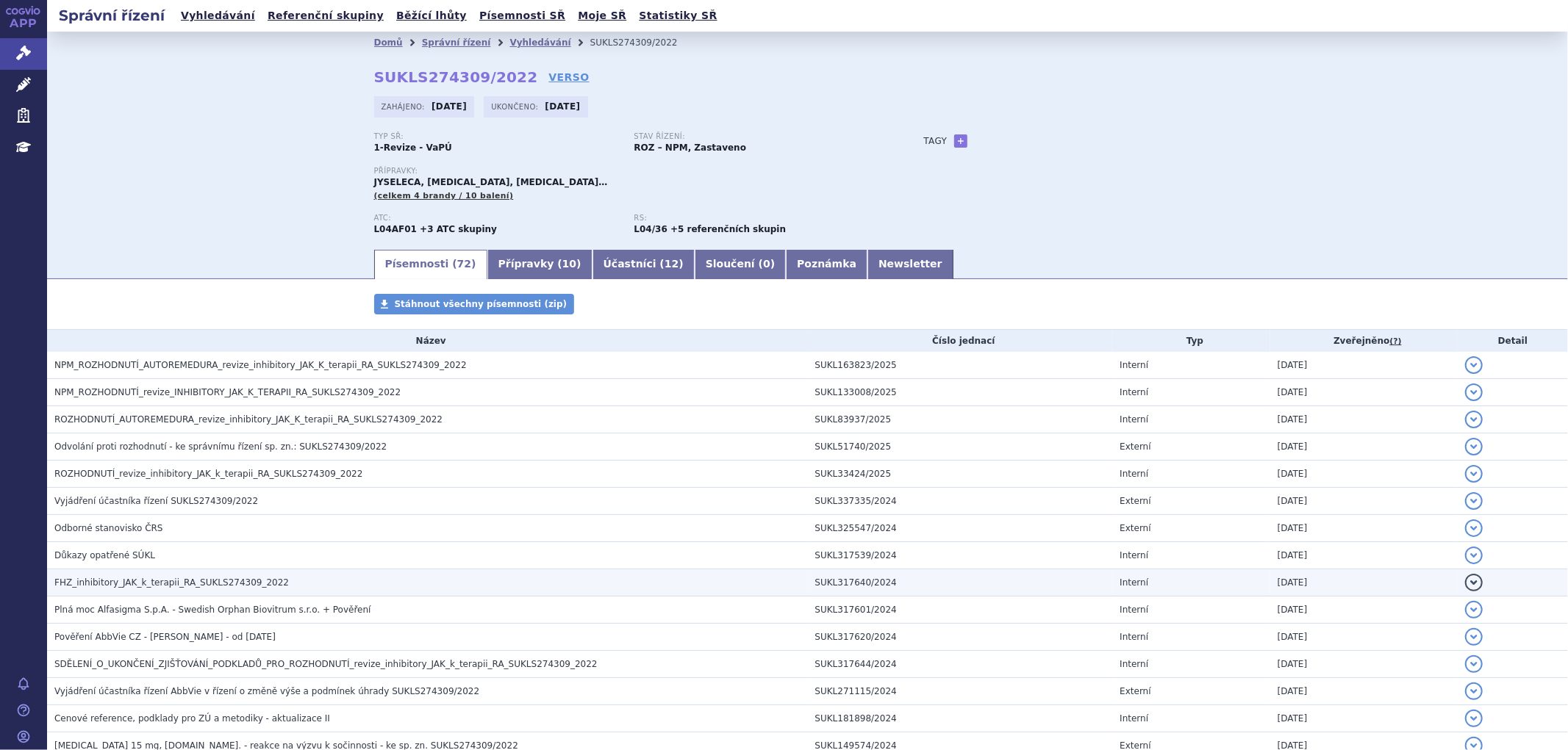
click at [148, 588] on span "FHZ_inhibitory_JAK_k_terapii_RA_SUKLS274309_2022" at bounding box center [171, 582] width 234 height 10
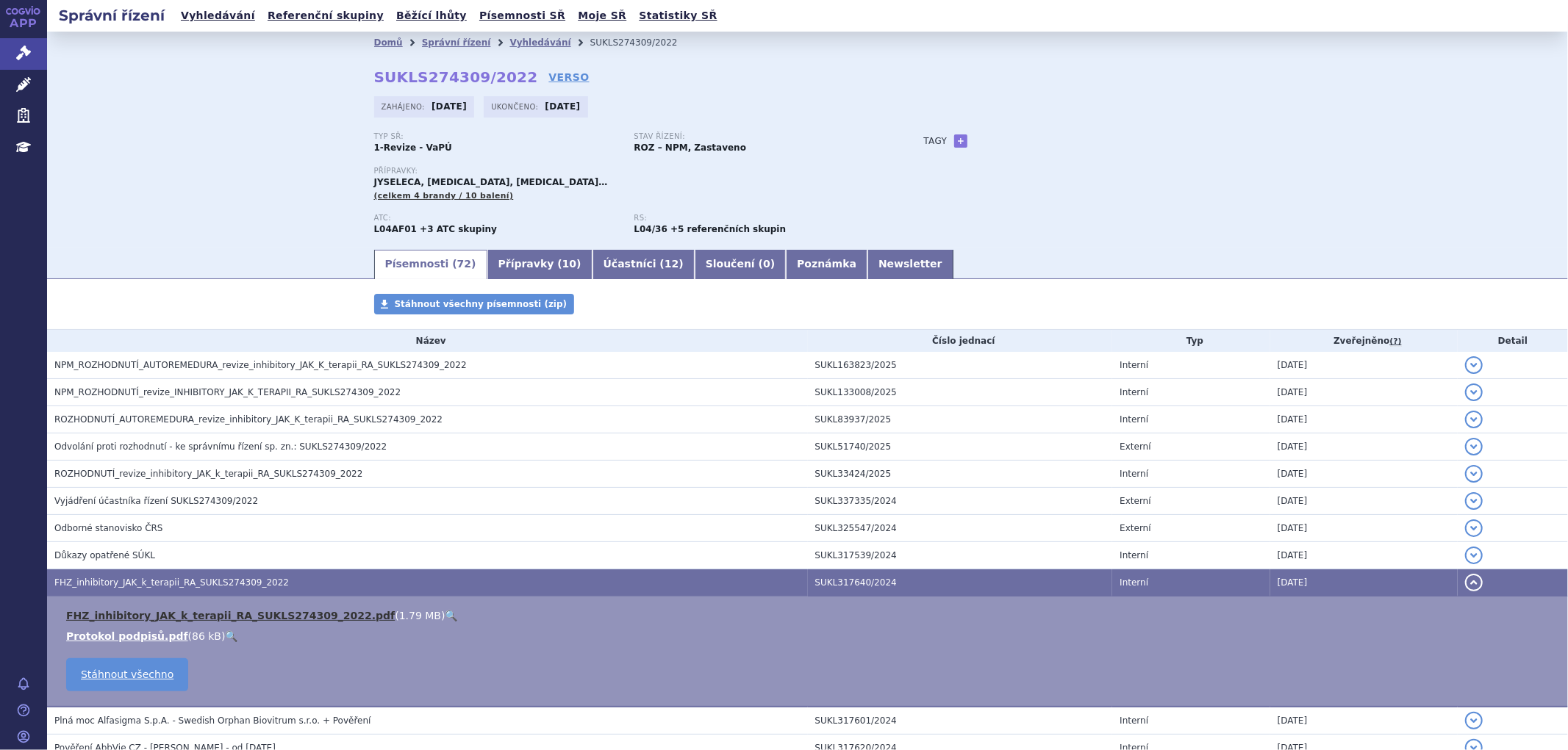
click at [157, 621] on link "FHZ_inhibitory_JAK_k_terapii_RA_SUKLS274309_2022.pdf" at bounding box center [229, 616] width 329 height 12
click at [509, 42] on link "Vyhledávání" at bounding box center [539, 42] width 61 height 10
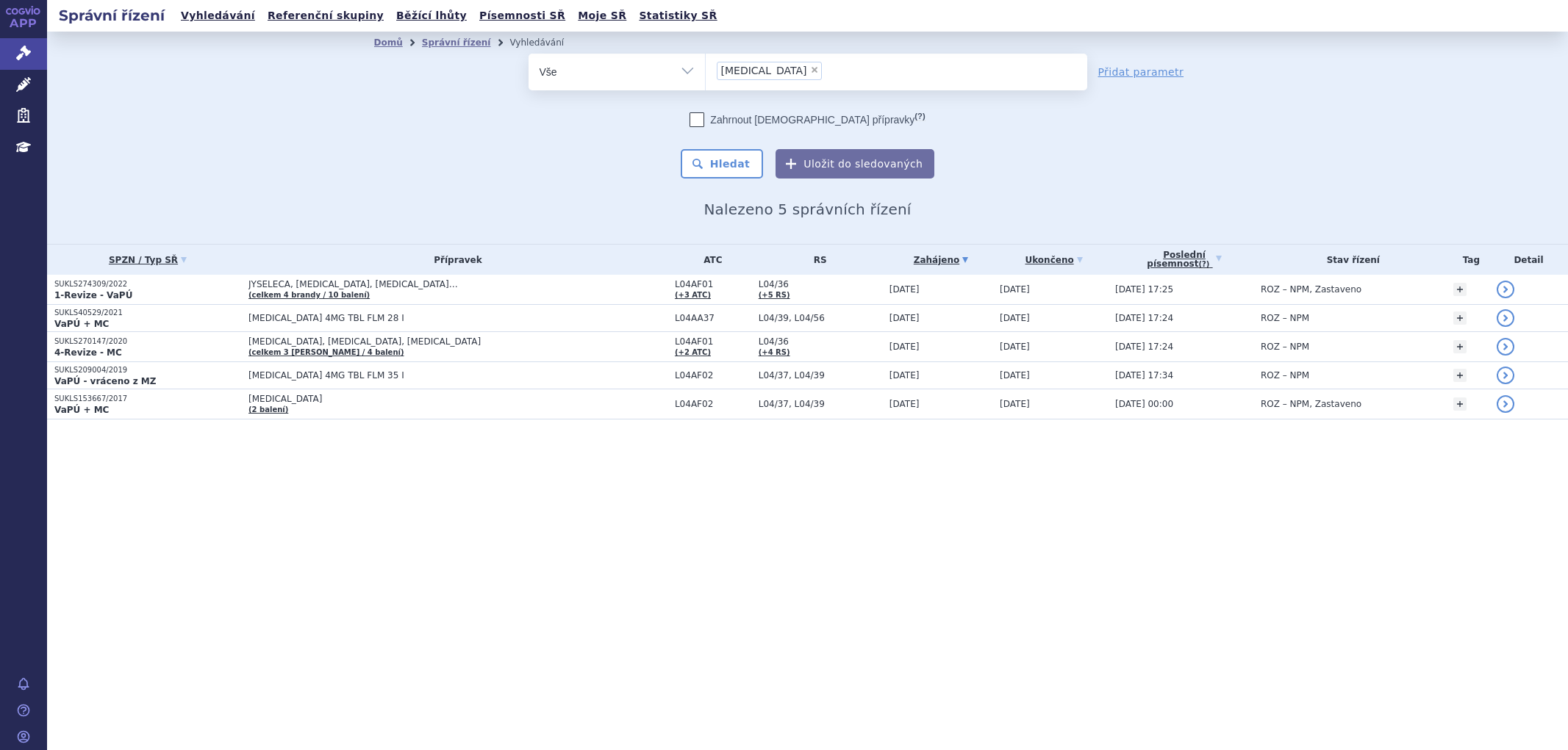
click at [810, 72] on span "×" at bounding box center [814, 70] width 9 height 9
click at [705, 72] on select "[MEDICAL_DATA]" at bounding box center [705, 71] width 1 height 36
select select
type input "35"
type input "350"
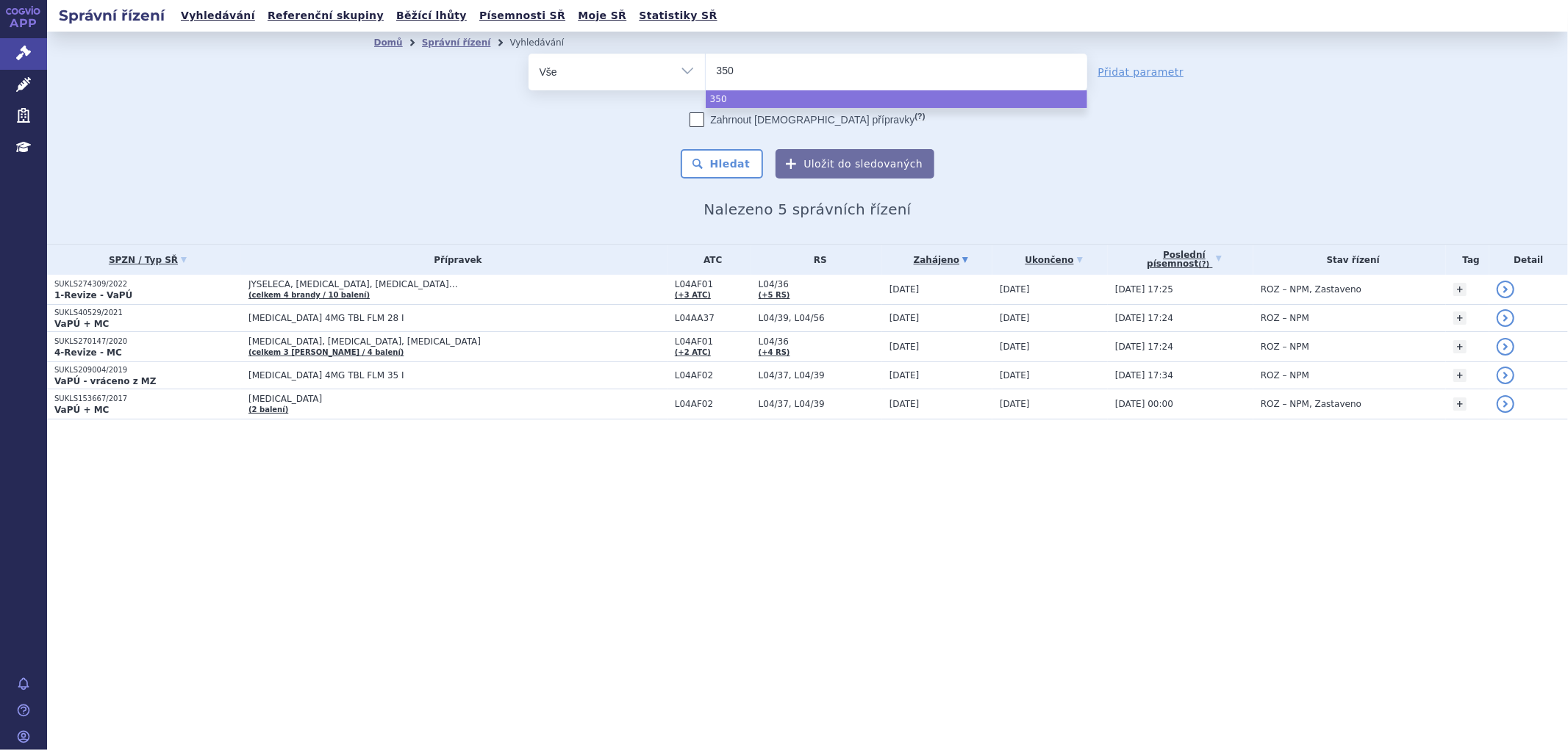
type input "3503"
type input "35039"
type input "35039/"
type input "35039/2"
type input "35039/20"
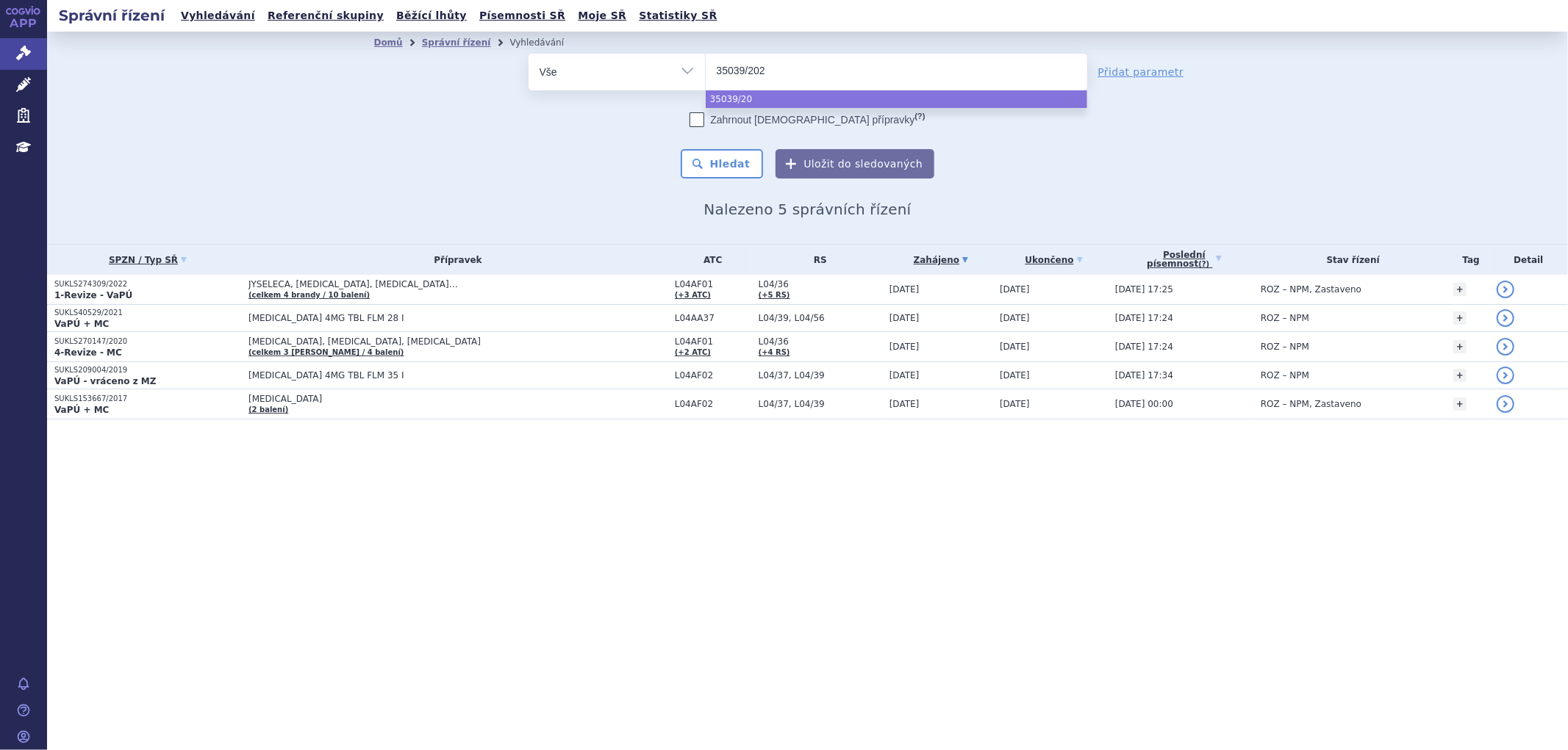
type input "35039/2025"
select select "35039/2025"
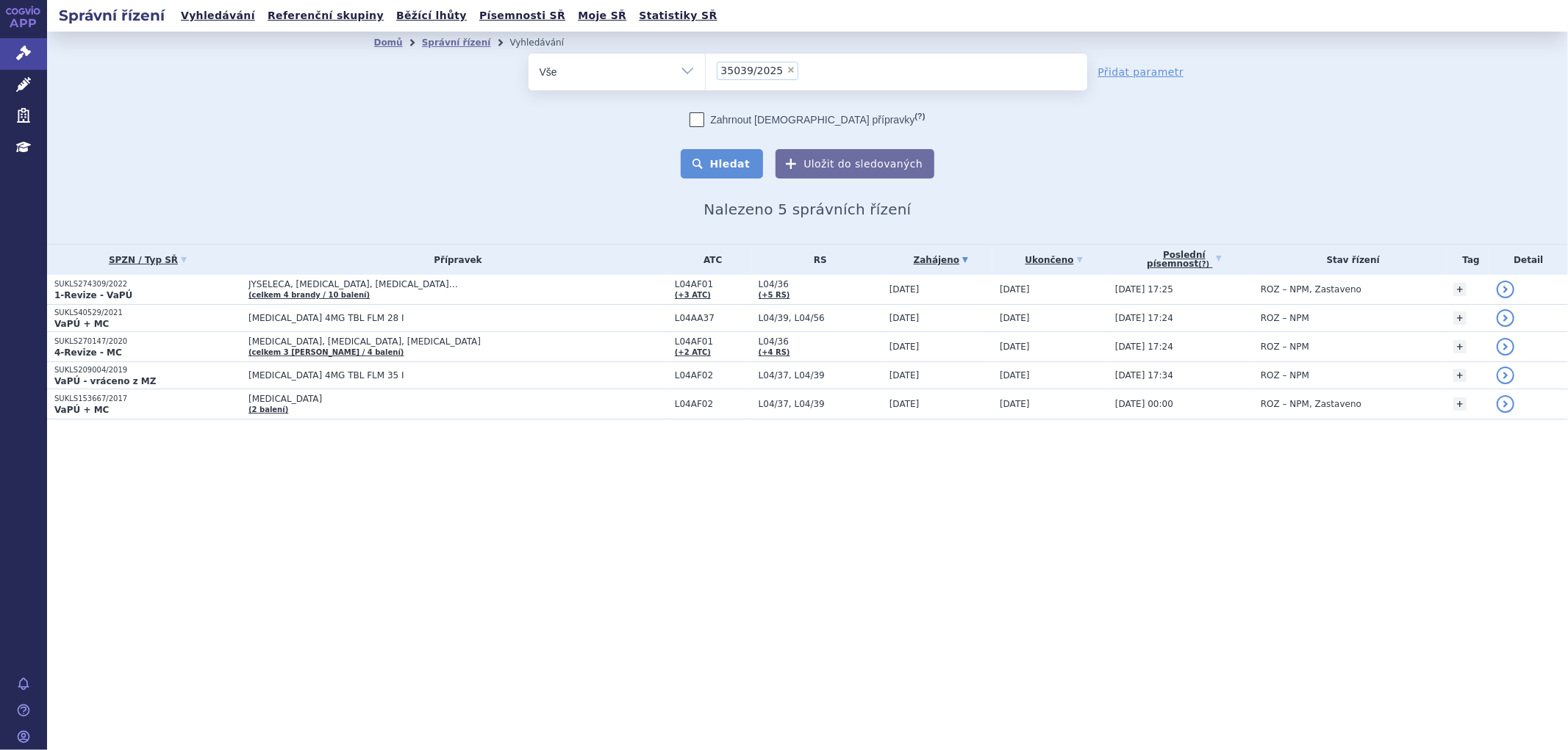
click at [733, 172] on button "Hledat" at bounding box center [722, 164] width 83 height 29
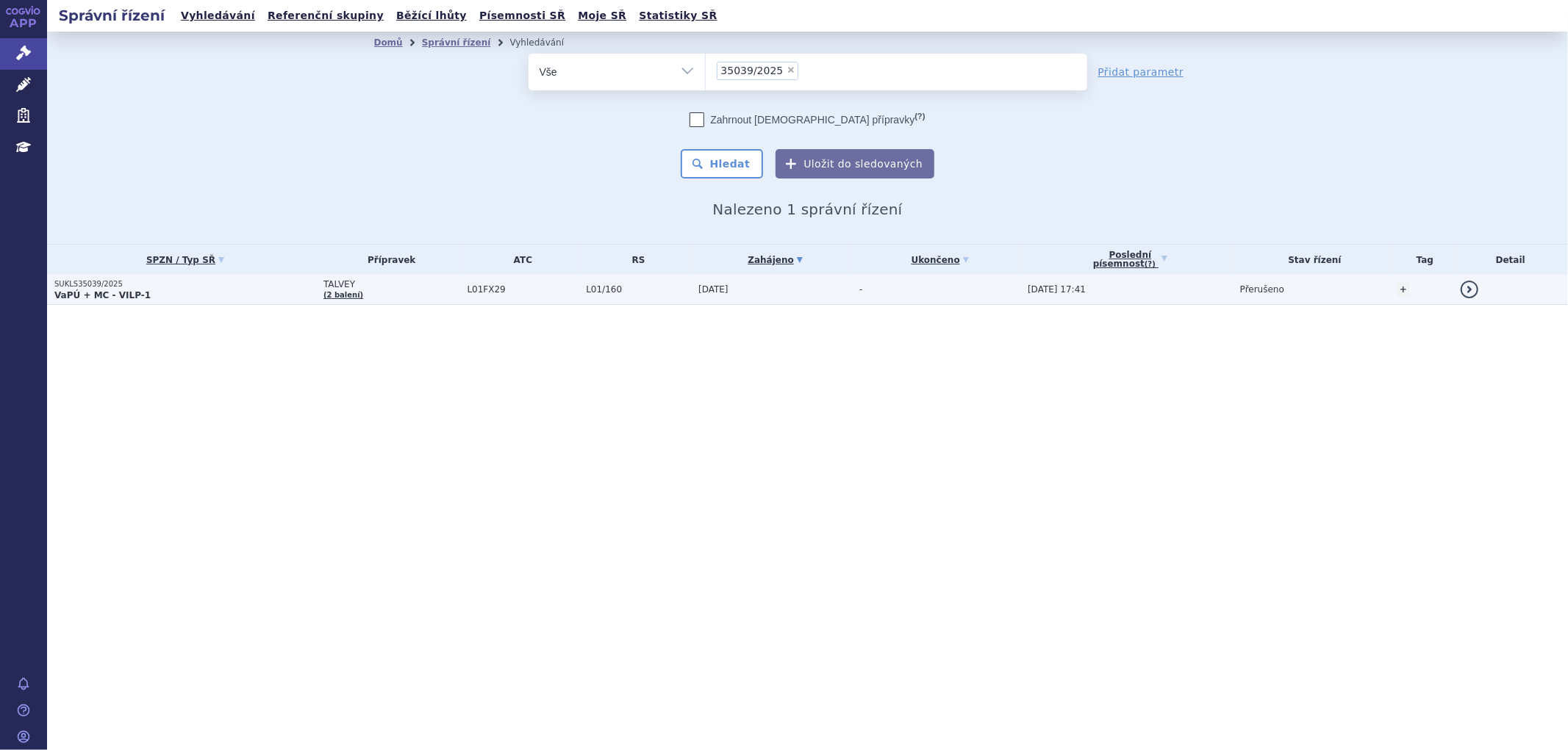
click at [520, 298] on td "L01FX29" at bounding box center [519, 289] width 119 height 30
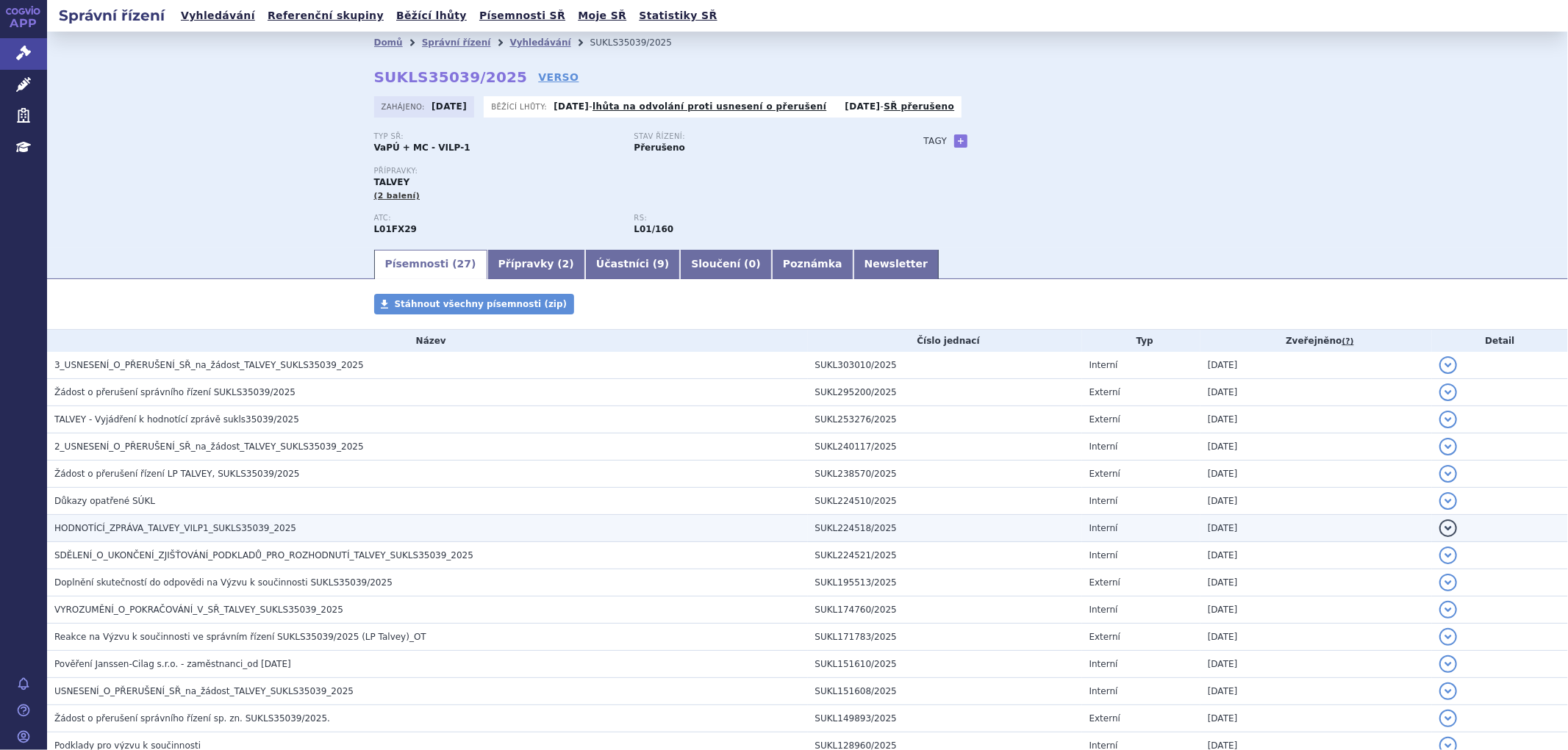
drag, startPoint x: 179, startPoint y: 526, endPoint x: 192, endPoint y: 516, distance: 16.4
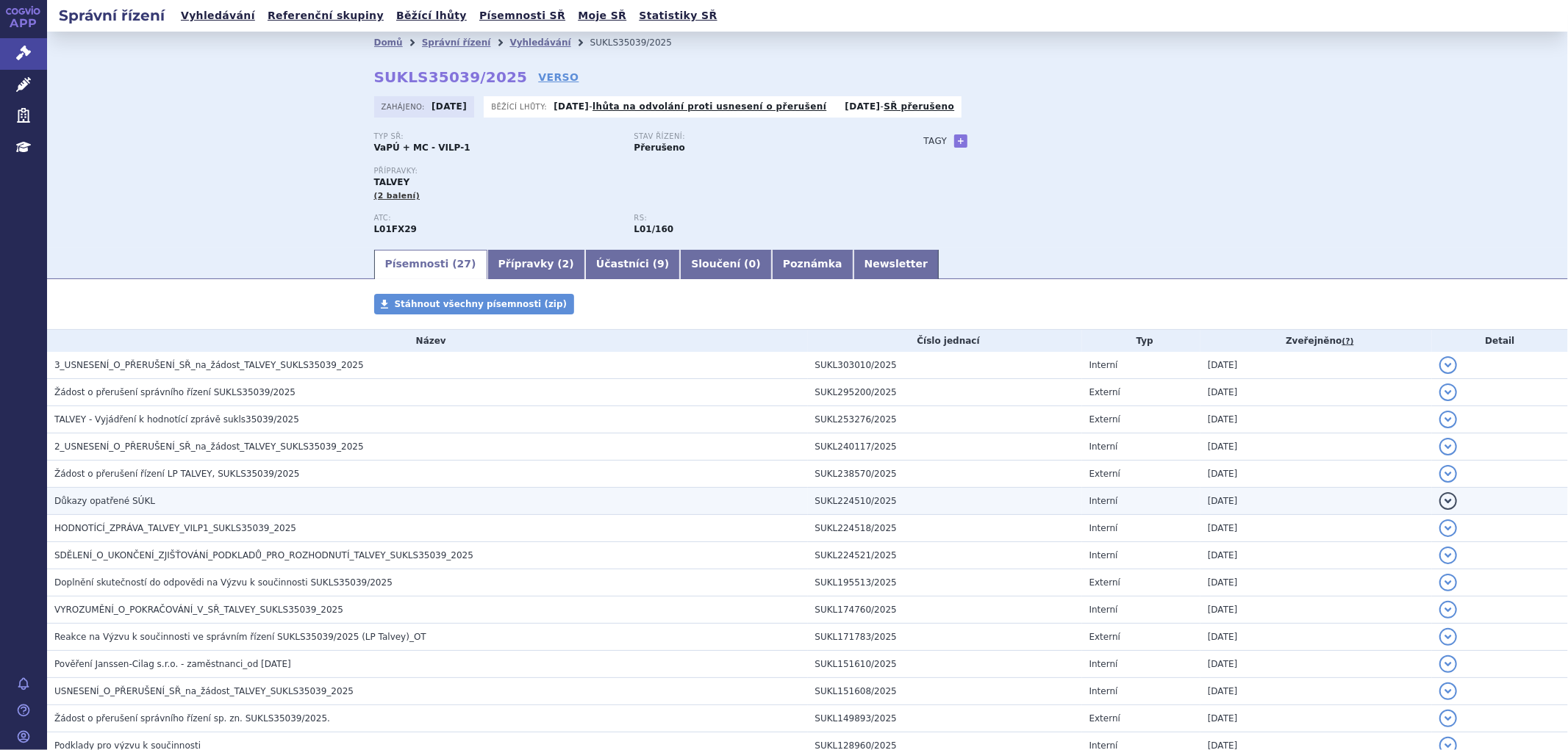
click at [179, 525] on span "HODNOTÍCÍ_ZPRÁVA_TALVEY_VILP1_SUKLS35039_2025" at bounding box center [175, 528] width 242 height 10
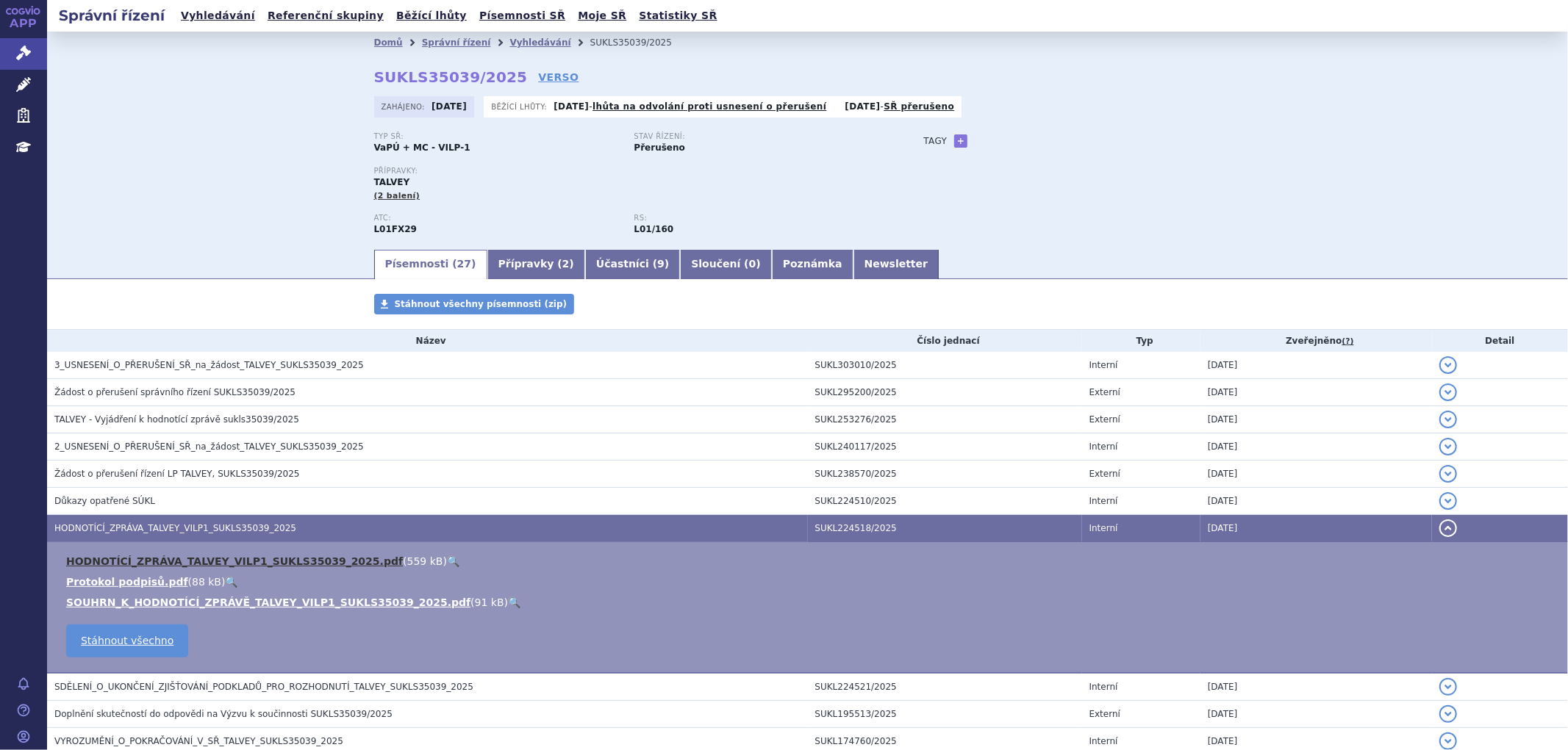
click at [231, 563] on link "HODNOTÍCÍ_ZPRÁVA_TALVEY_VILP1_SUKLS35039_2025.pdf" at bounding box center [233, 562] width 336 height 12
click at [1439, 529] on button "detail" at bounding box center [1447, 528] width 18 height 18
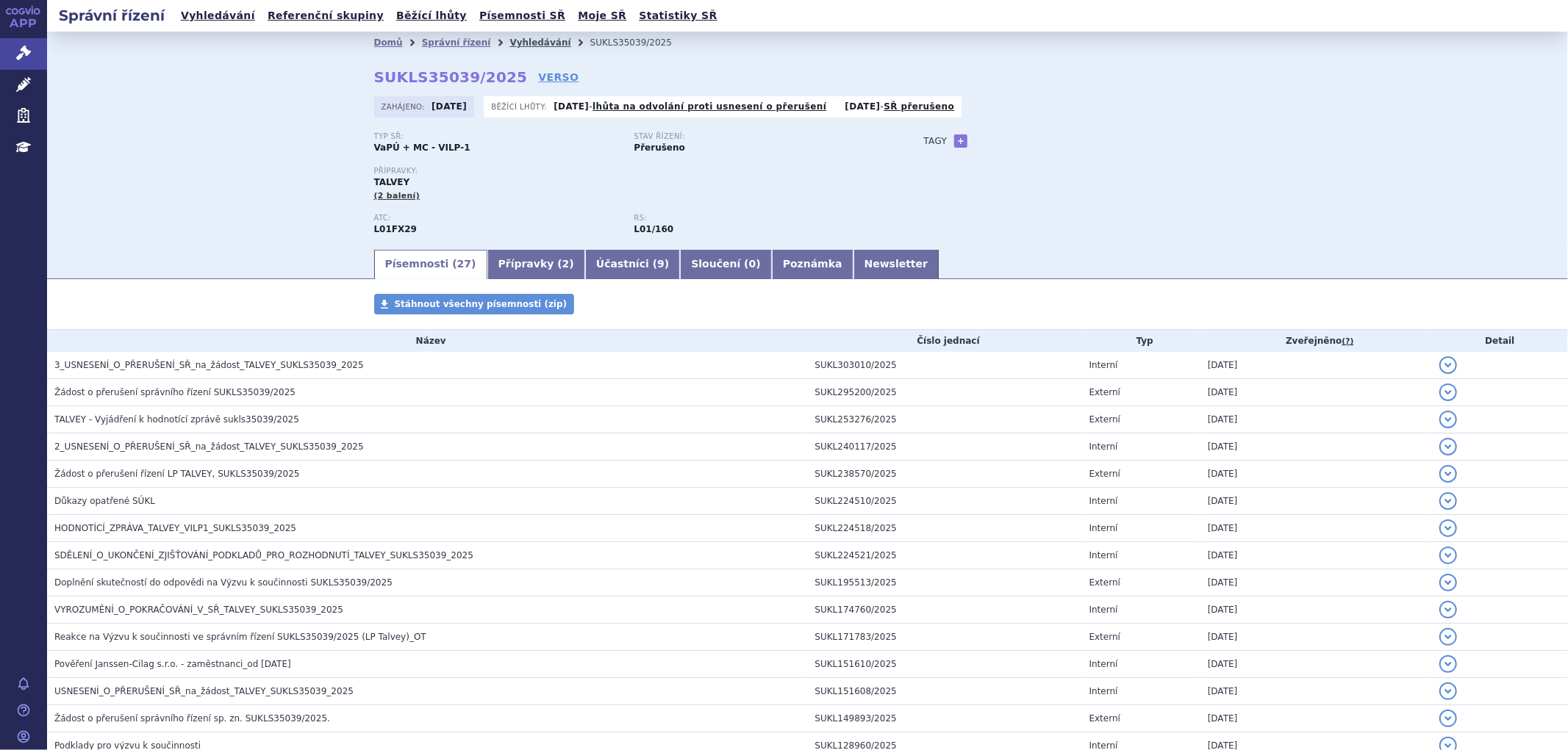
click at [512, 41] on link "Vyhledávání" at bounding box center [539, 42] width 61 height 10
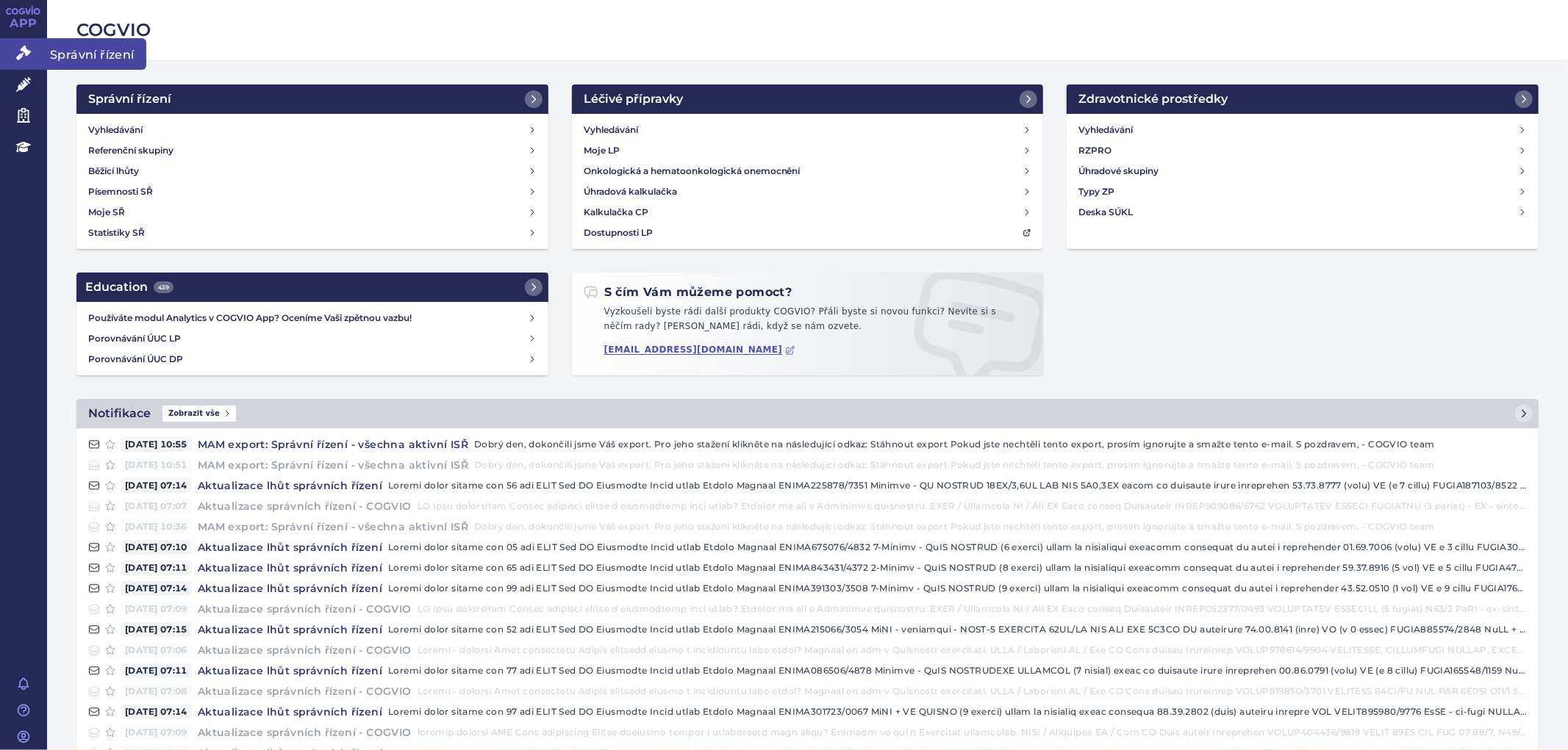
click at [13, 50] on link "Správní řízení" at bounding box center [24, 53] width 47 height 30
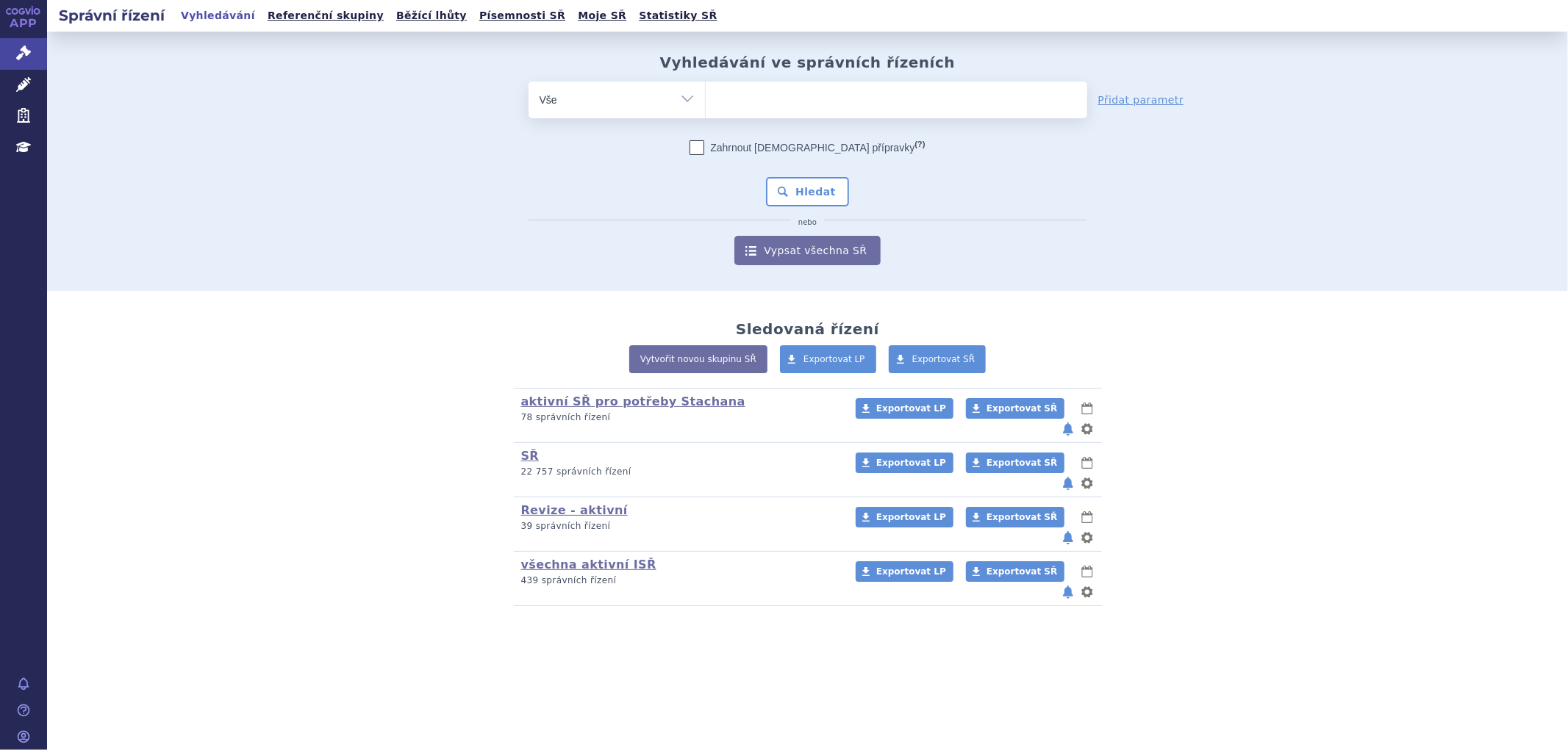
drag, startPoint x: 929, startPoint y: 96, endPoint x: 908, endPoint y: 91, distance: 21.6
click at [928, 96] on ul at bounding box center [895, 96] width 381 height 30
click at [705, 96] on select at bounding box center [705, 98] width 1 height 36
type input "TE"
type input "TEC"
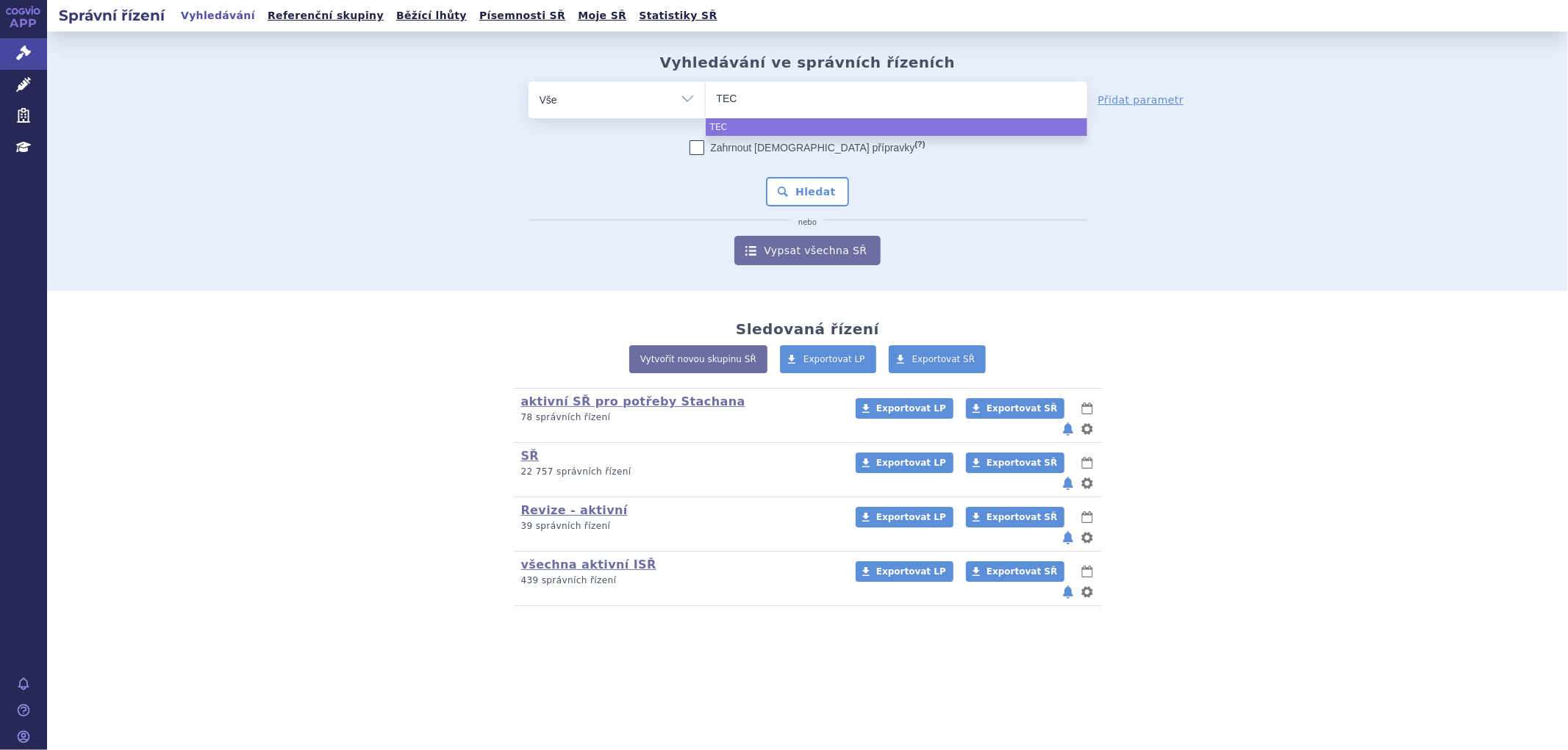
type input "TECV"
type input "TECVA"
type input "TECVAI"
type input "TECVAIL"
type input "TECVAILY"
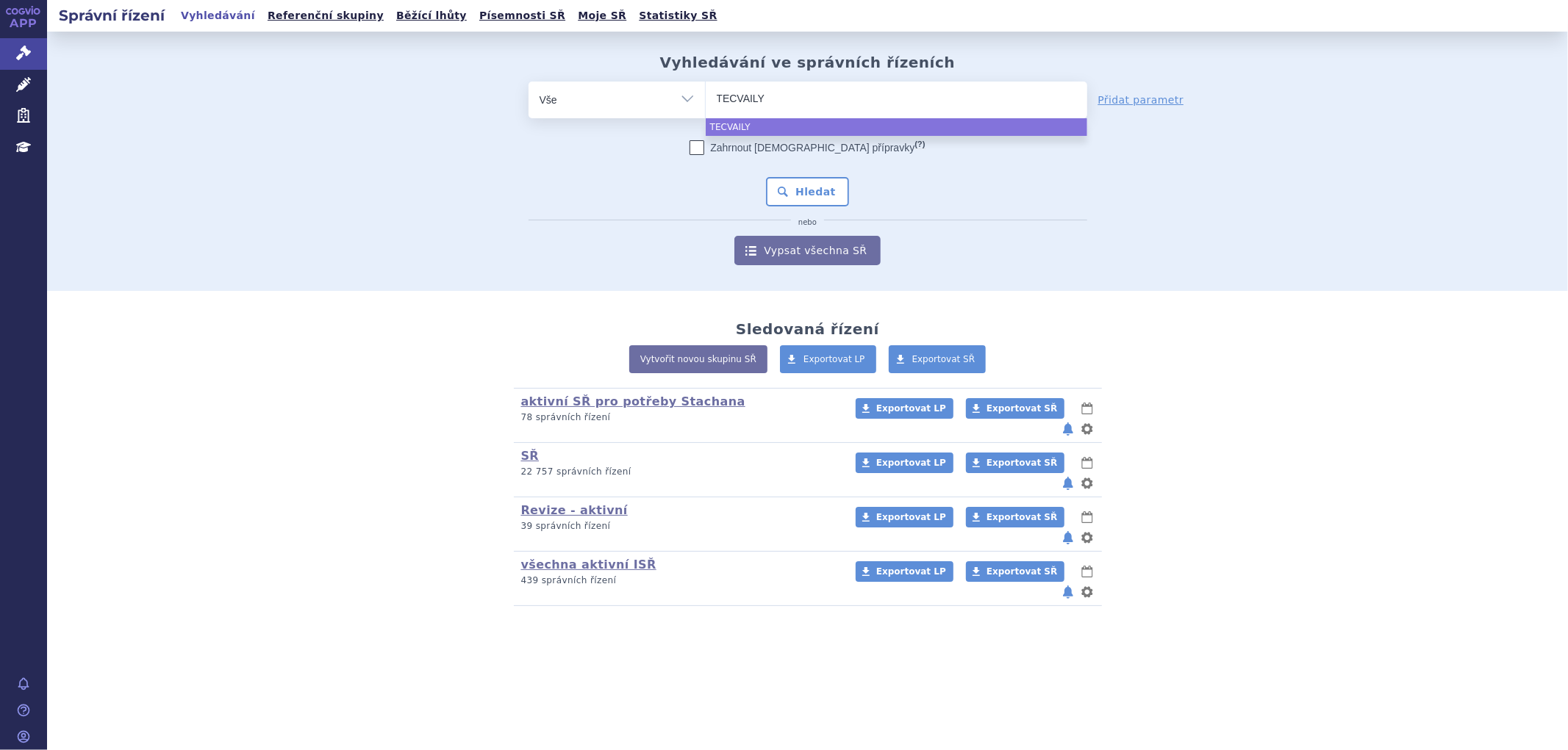
type input "TECVAIL"
type input "TECVAI"
type input "TECVA"
type input "TECVAY"
type input "TECVAYL"
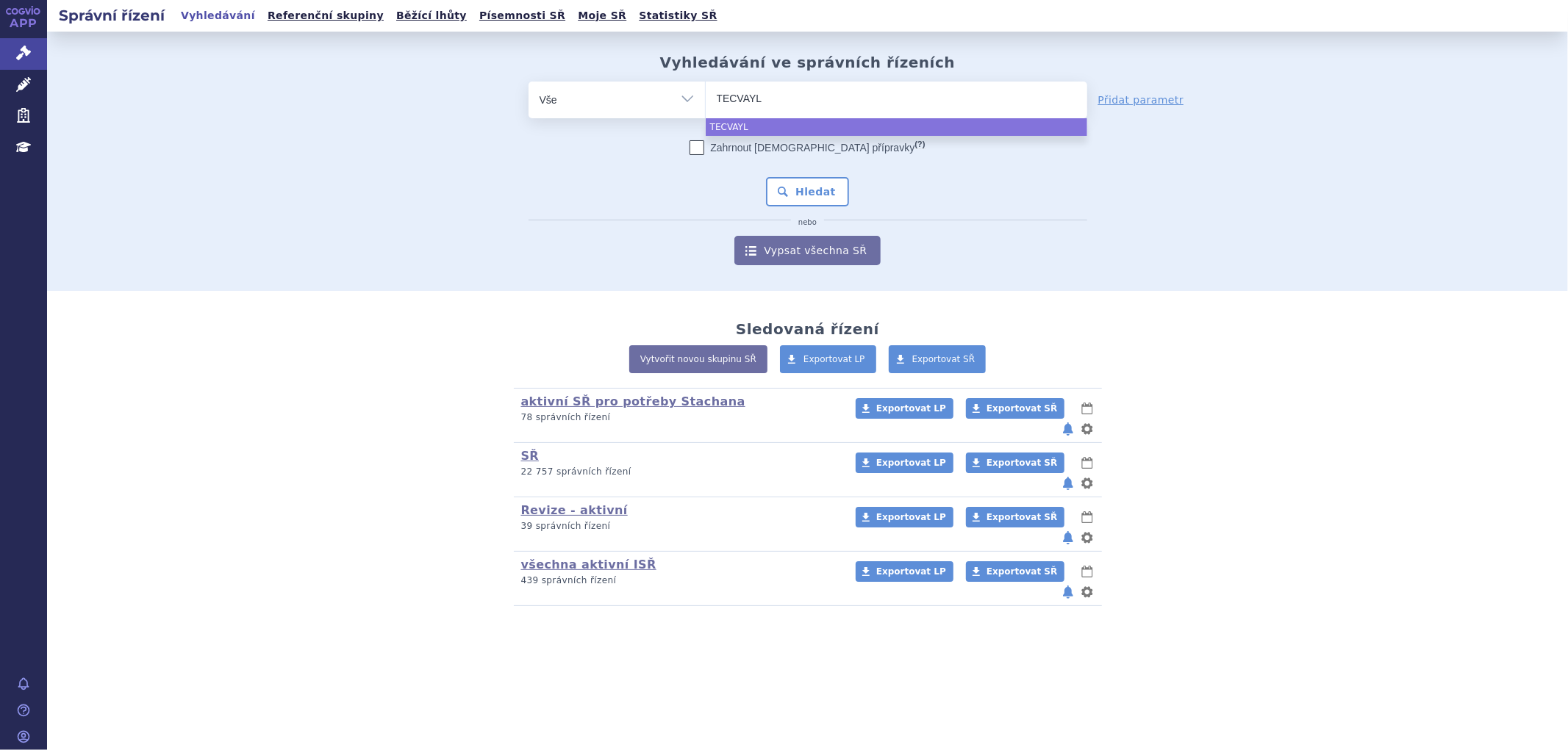
type input "TECVAYLi"
select select "TECVAYLi"
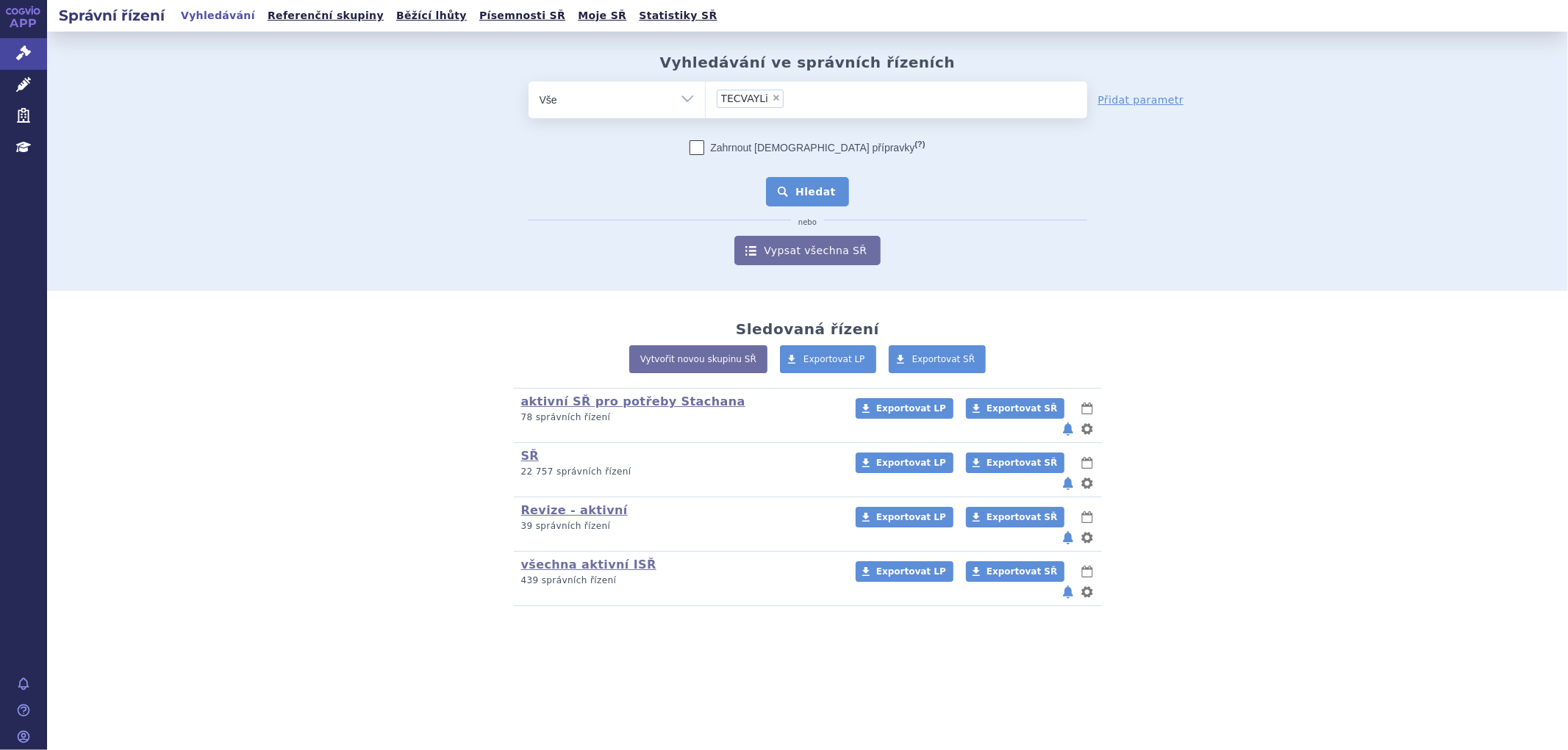
drag, startPoint x: 825, startPoint y: 180, endPoint x: 817, endPoint y: 181, distance: 8.1
click at [821, 180] on button "Hledat" at bounding box center [807, 192] width 83 height 29
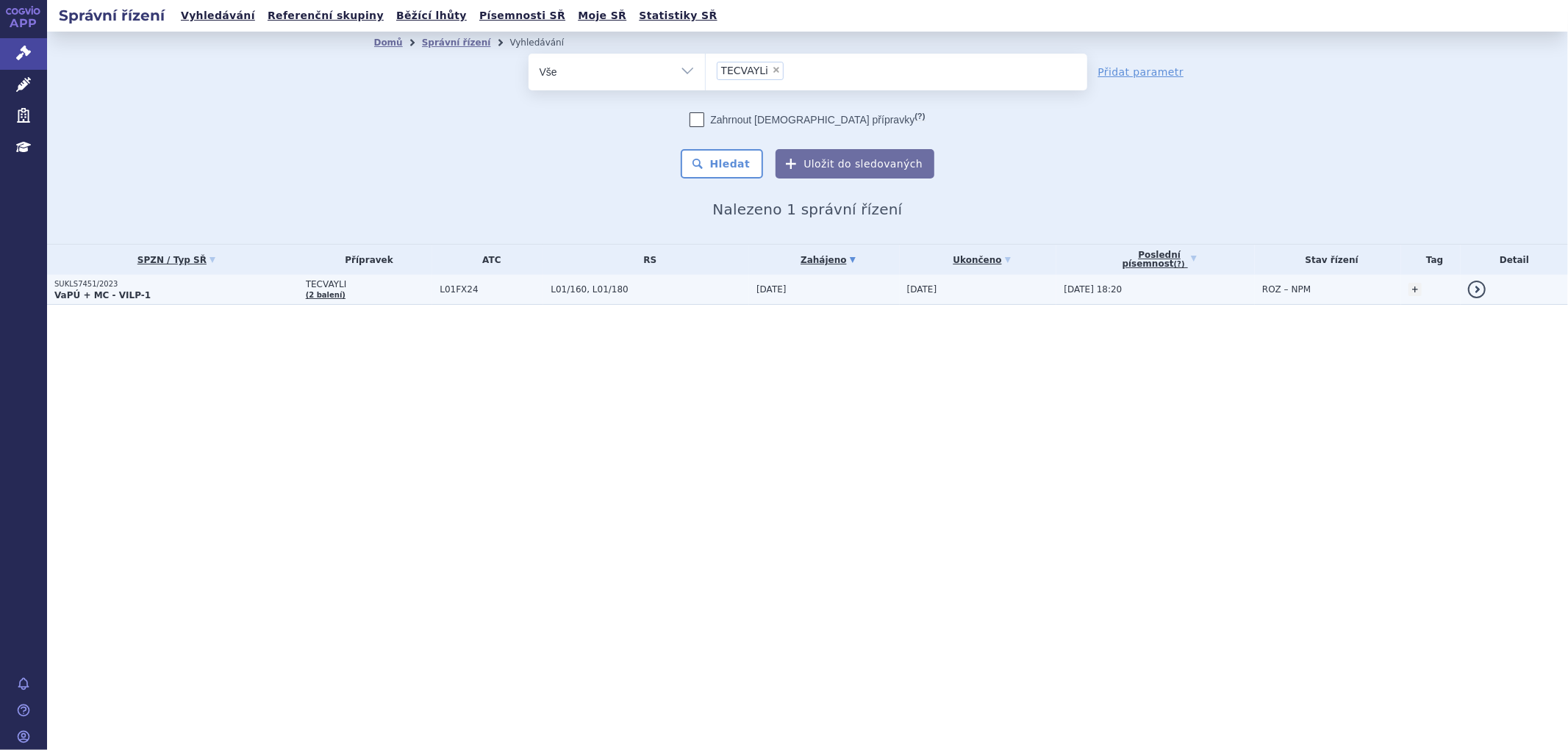
click at [407, 289] on td "TECVAYLI (2 balení)" at bounding box center [365, 289] width 134 height 30
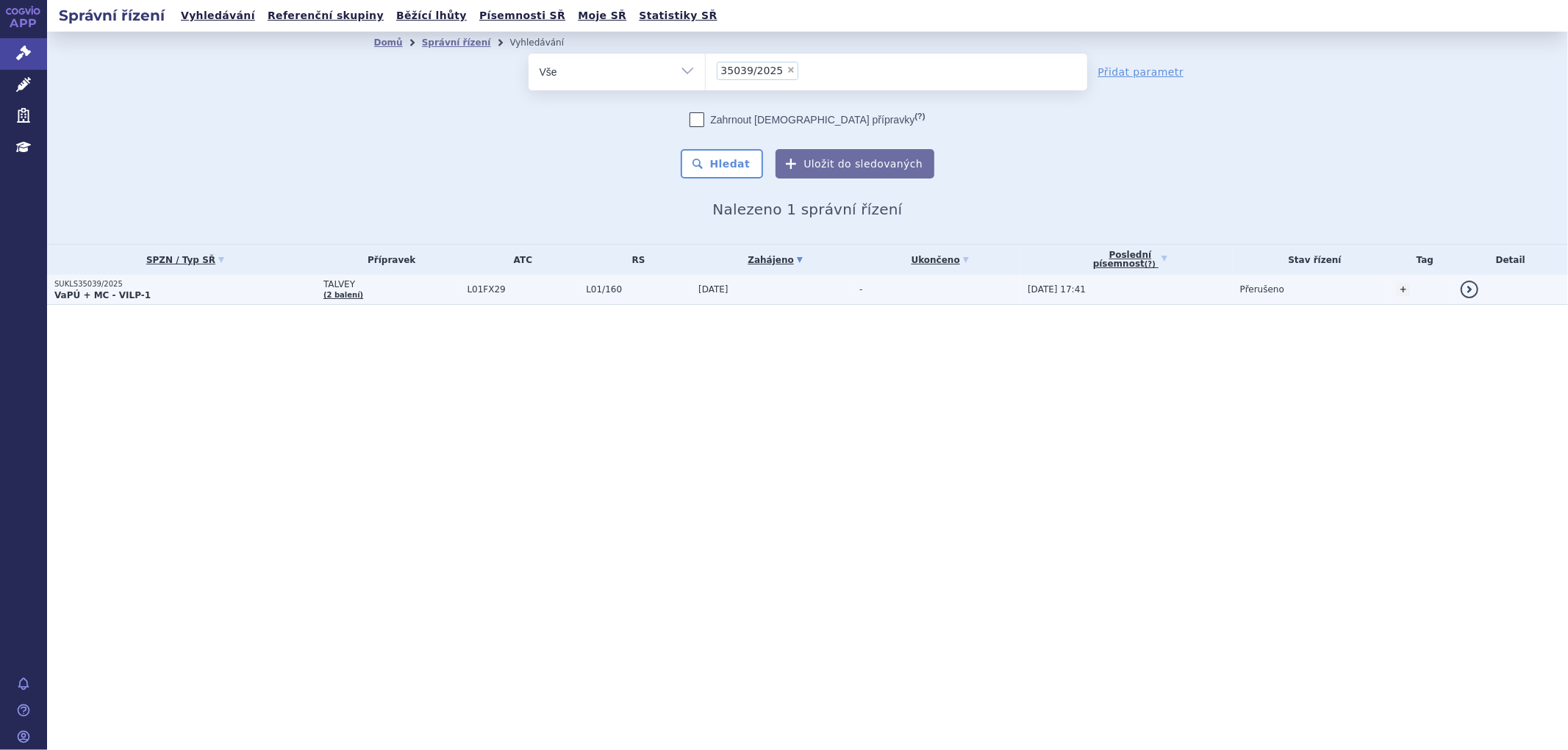
click at [387, 291] on td "TALVEY (2 balení)" at bounding box center [387, 289] width 144 height 30
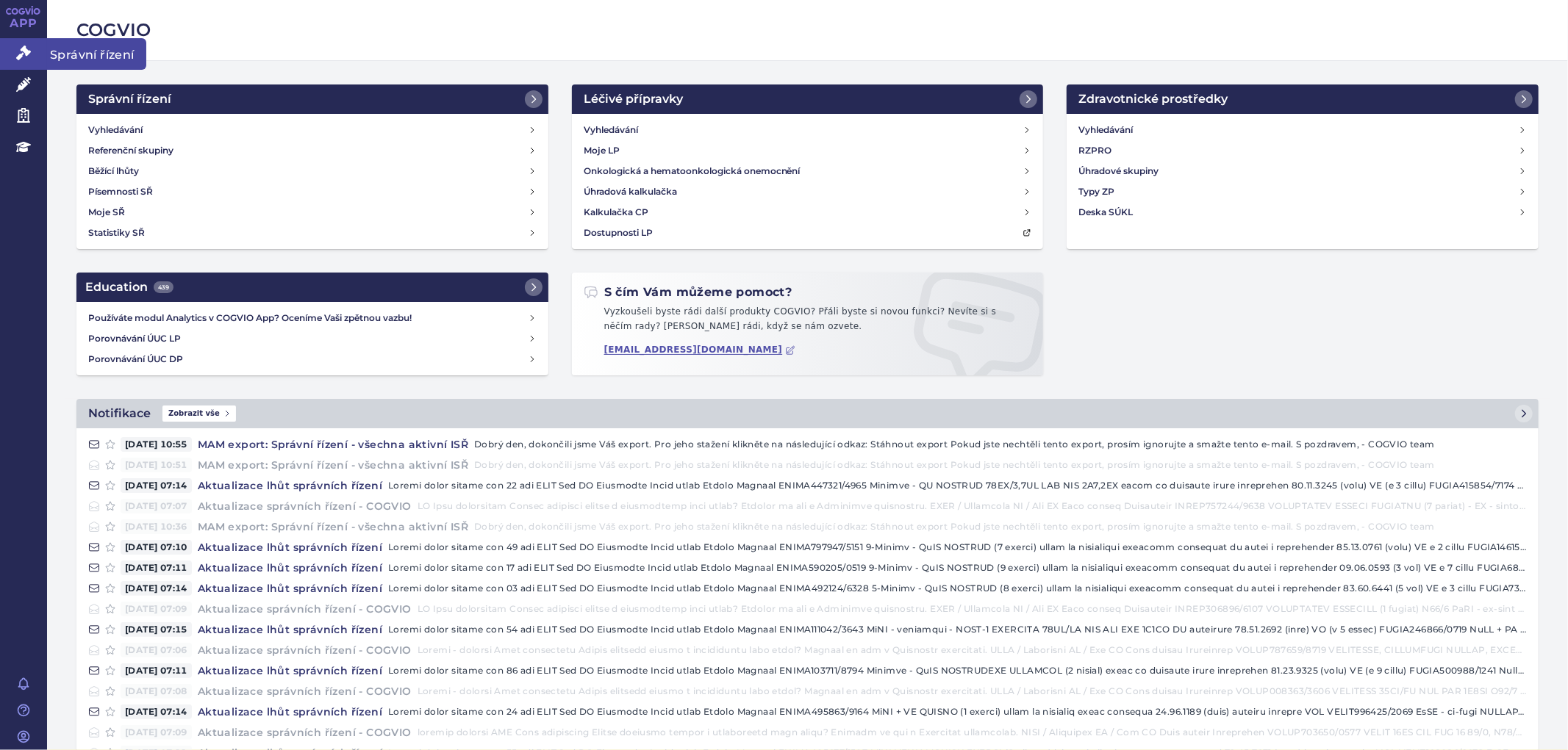
click at [25, 47] on icon at bounding box center [23, 52] width 15 height 15
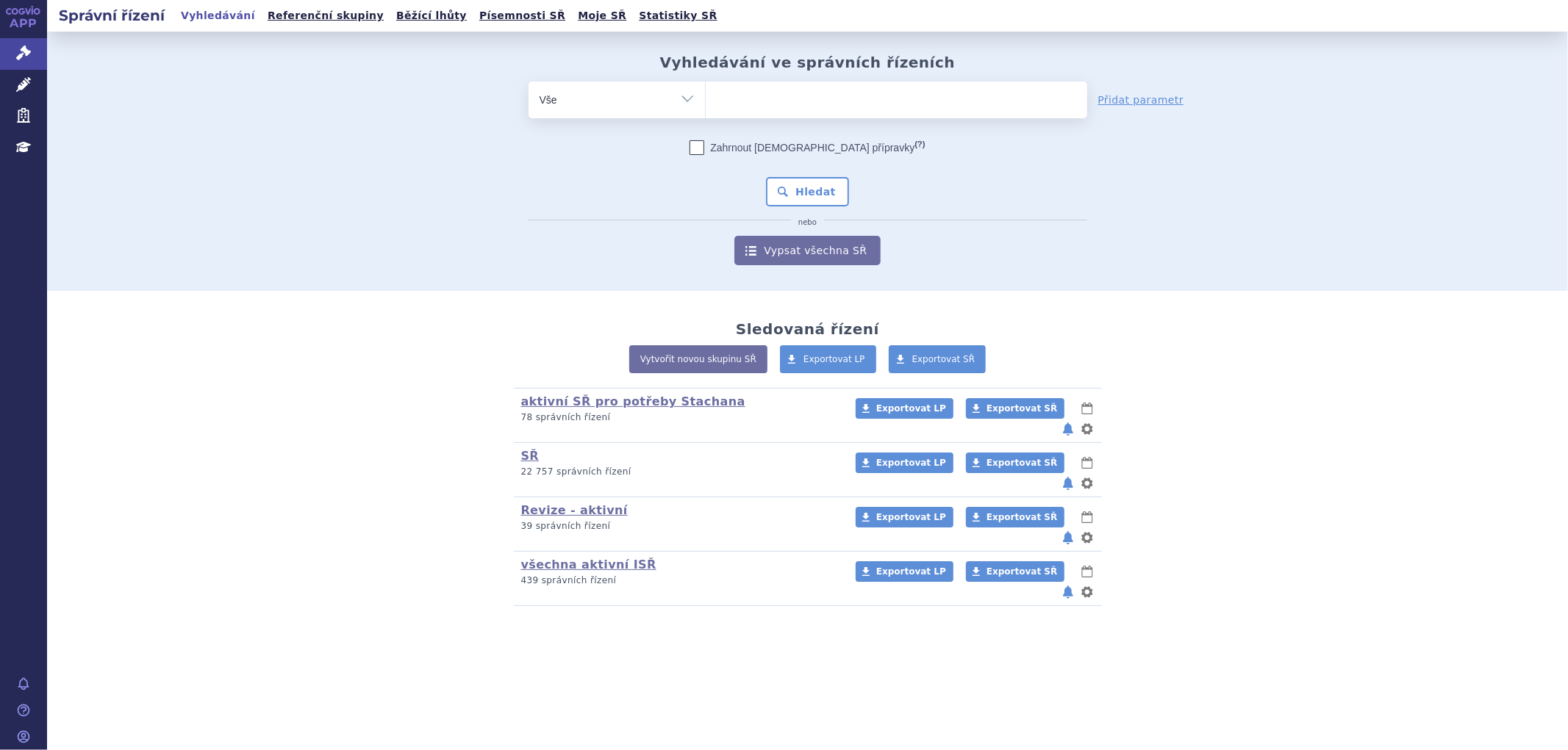
click at [20, 86] on icon at bounding box center [23, 84] width 15 height 15
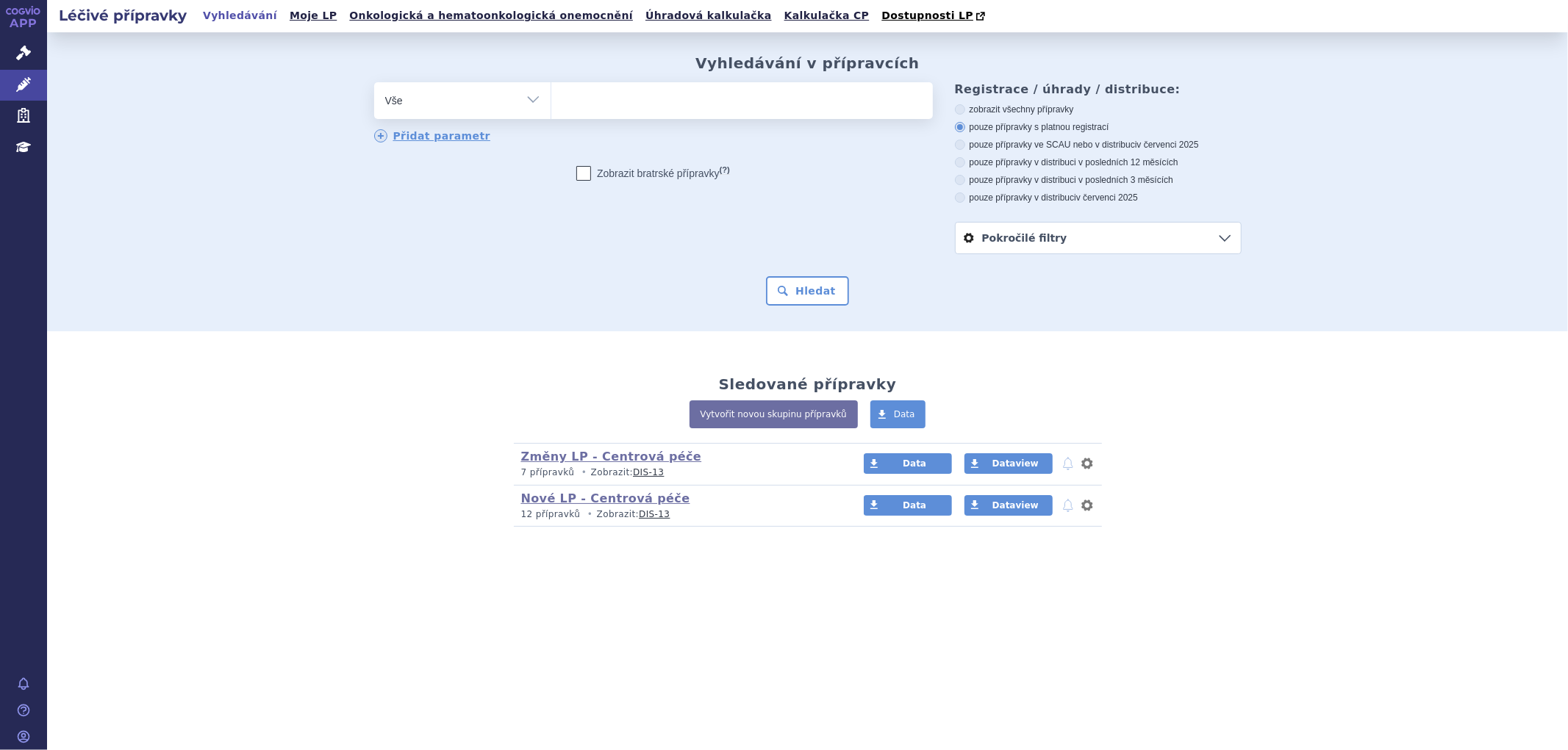
click at [26, 50] on icon at bounding box center [23, 52] width 15 height 15
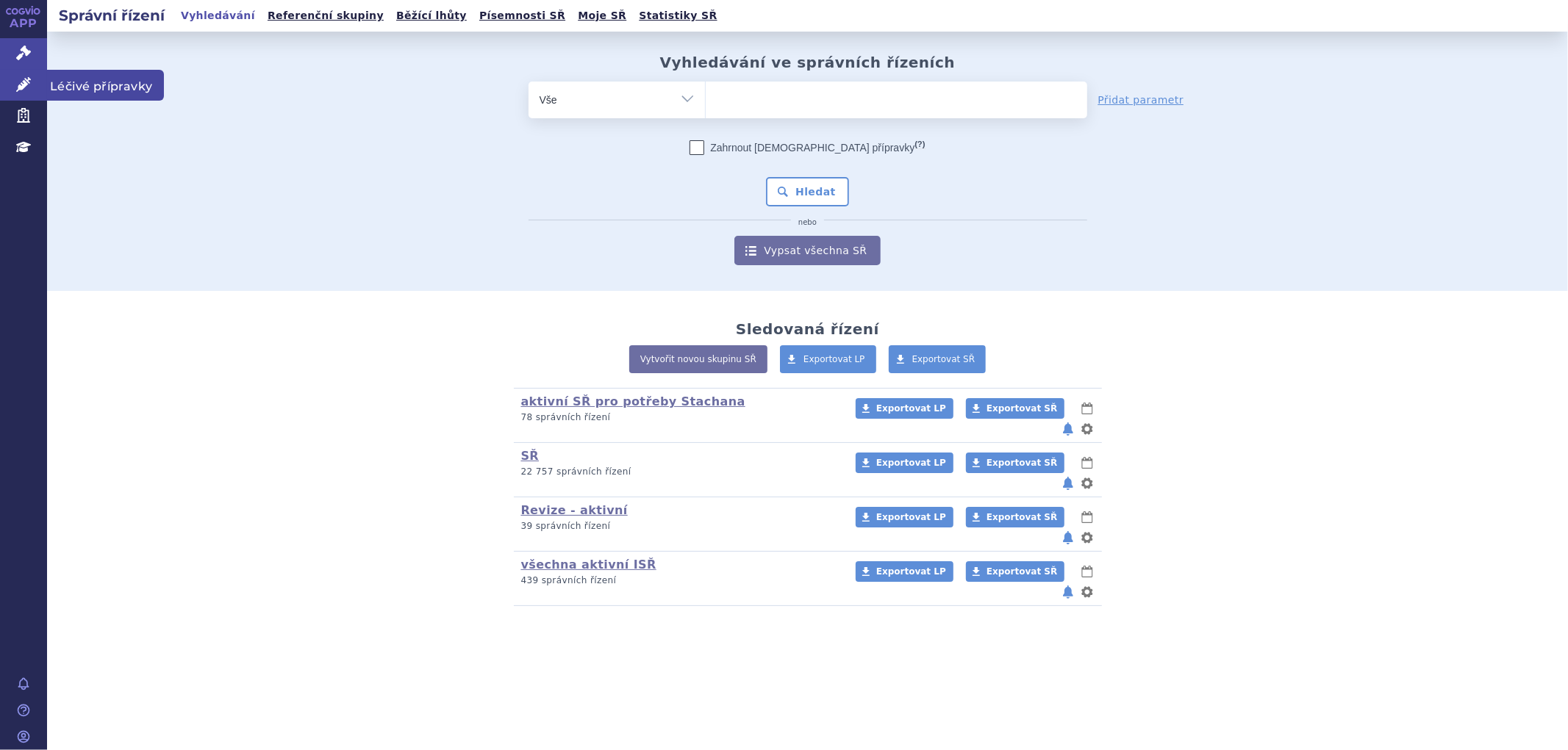
click at [22, 82] on icon at bounding box center [23, 84] width 15 height 15
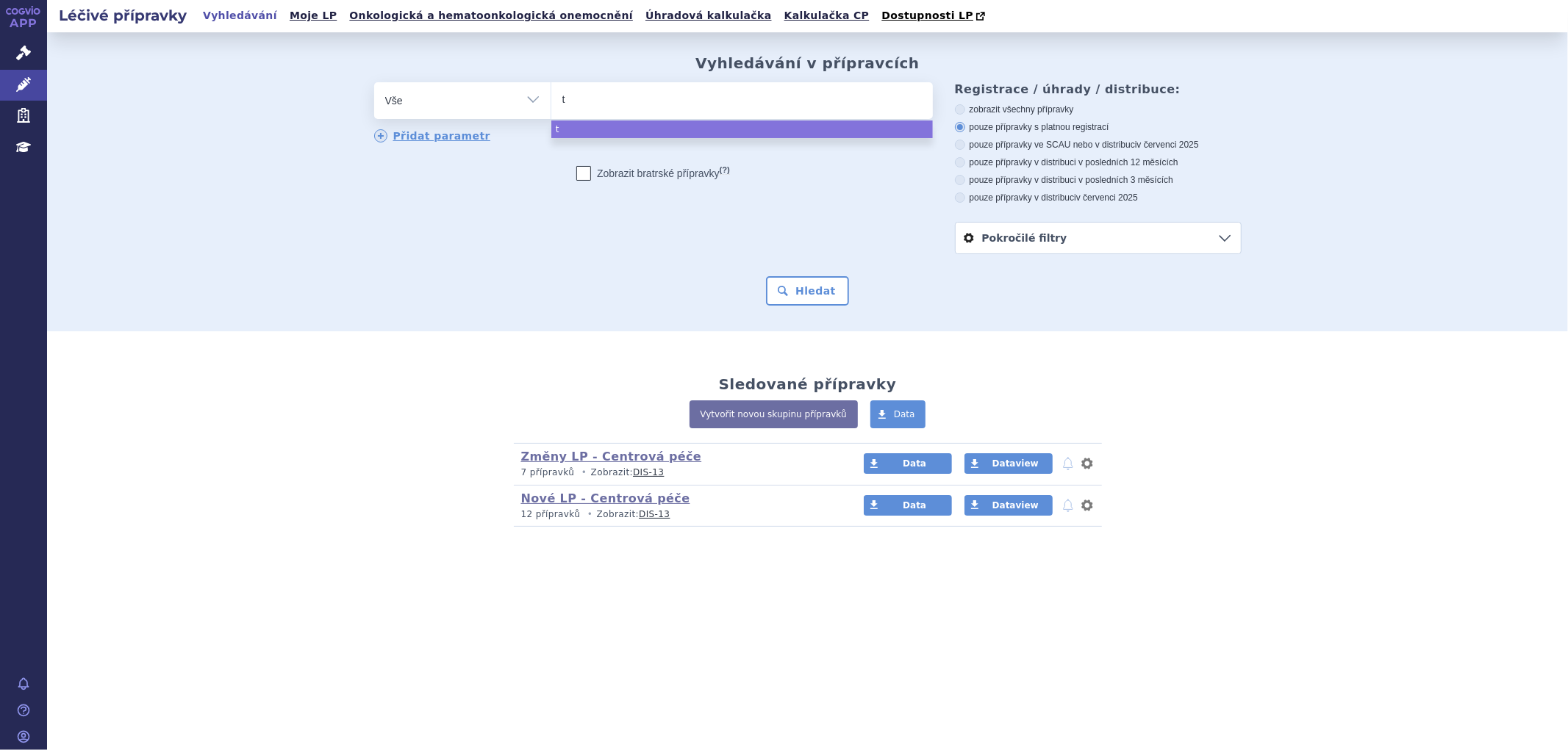
type input "te"
type input "tec"
type input "tecv"
type input "tecva"
type input "tecval"
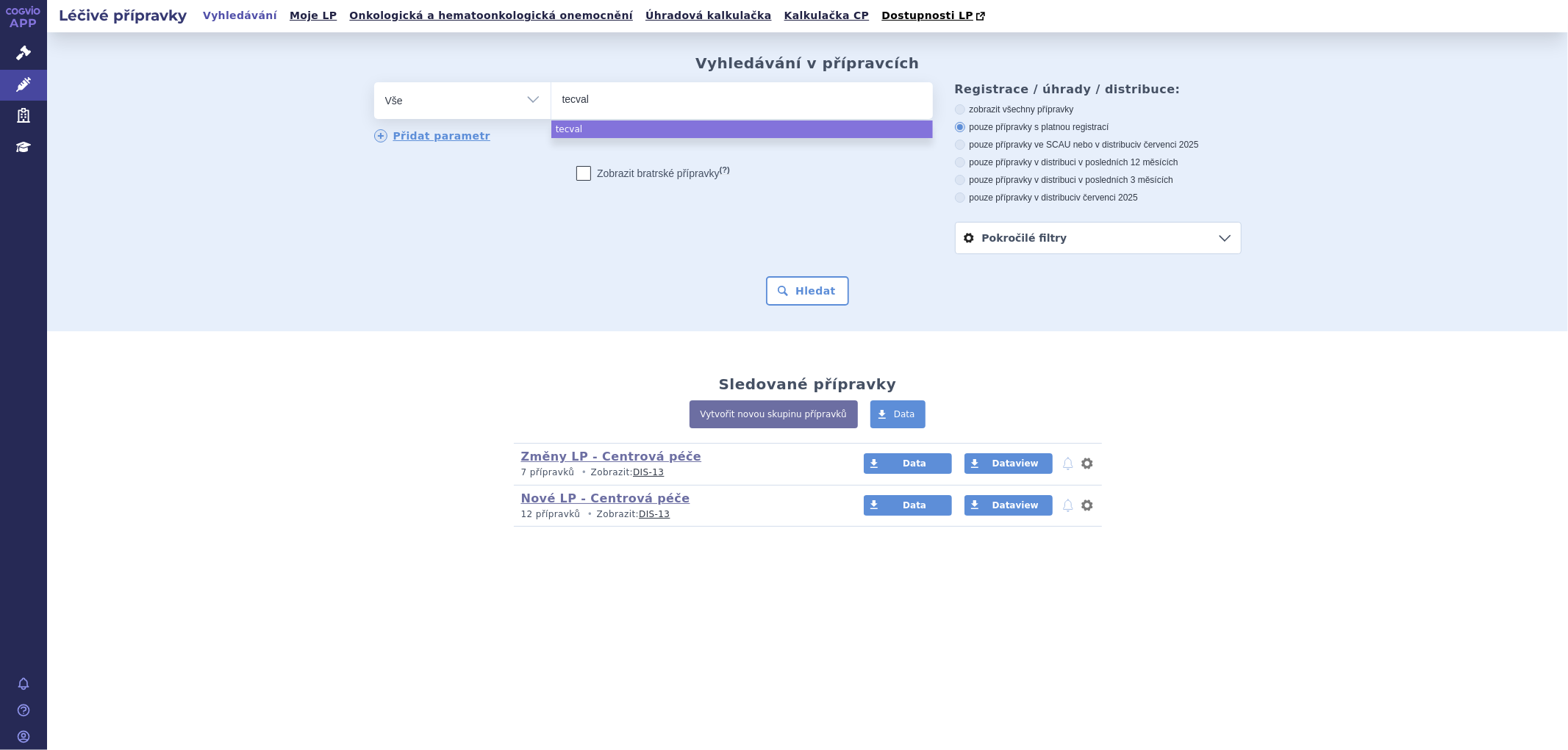
type input "tecva"
type input "tecvay"
type input "tecvayli"
select select "tecvayli"
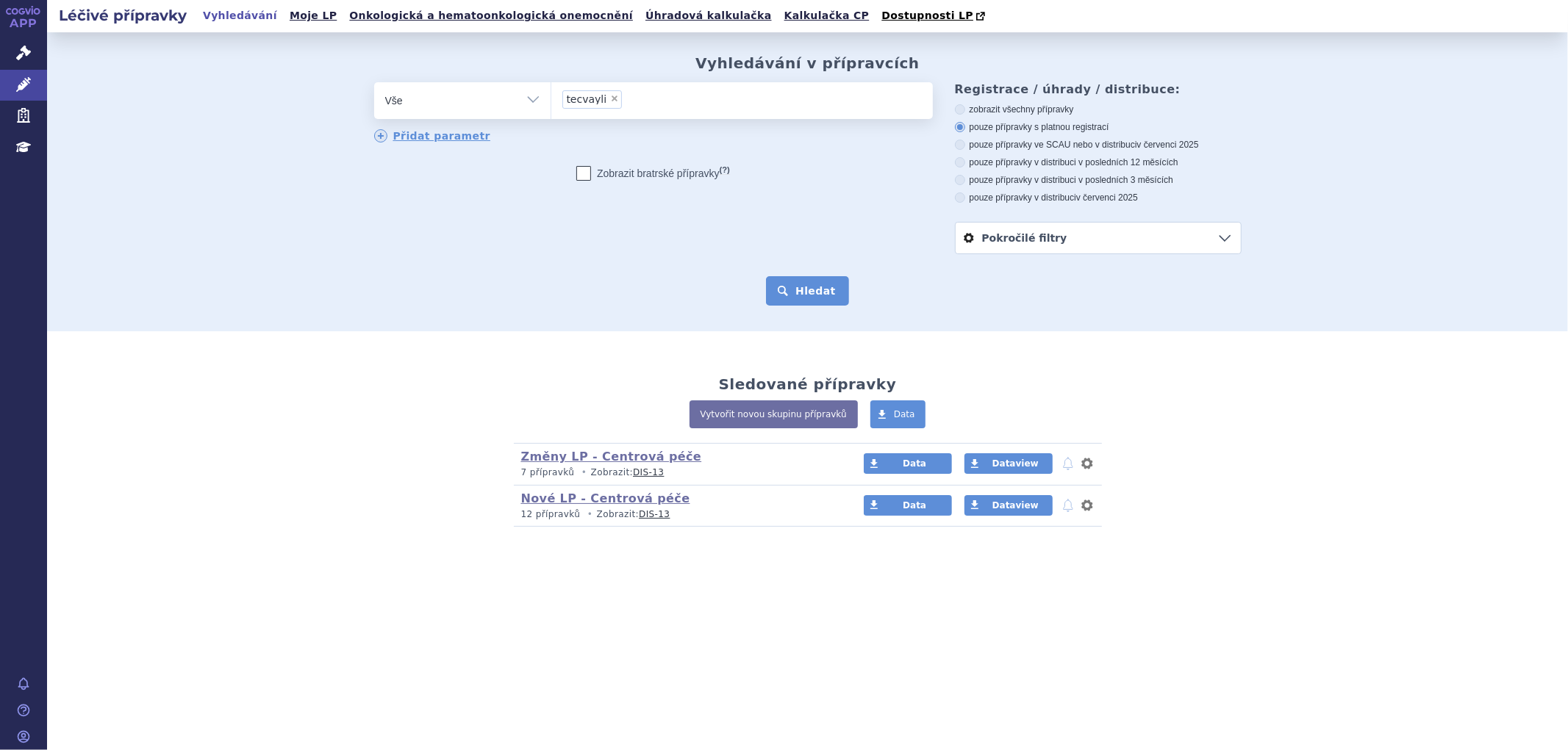
click at [808, 298] on button "Hledat" at bounding box center [807, 291] width 83 height 29
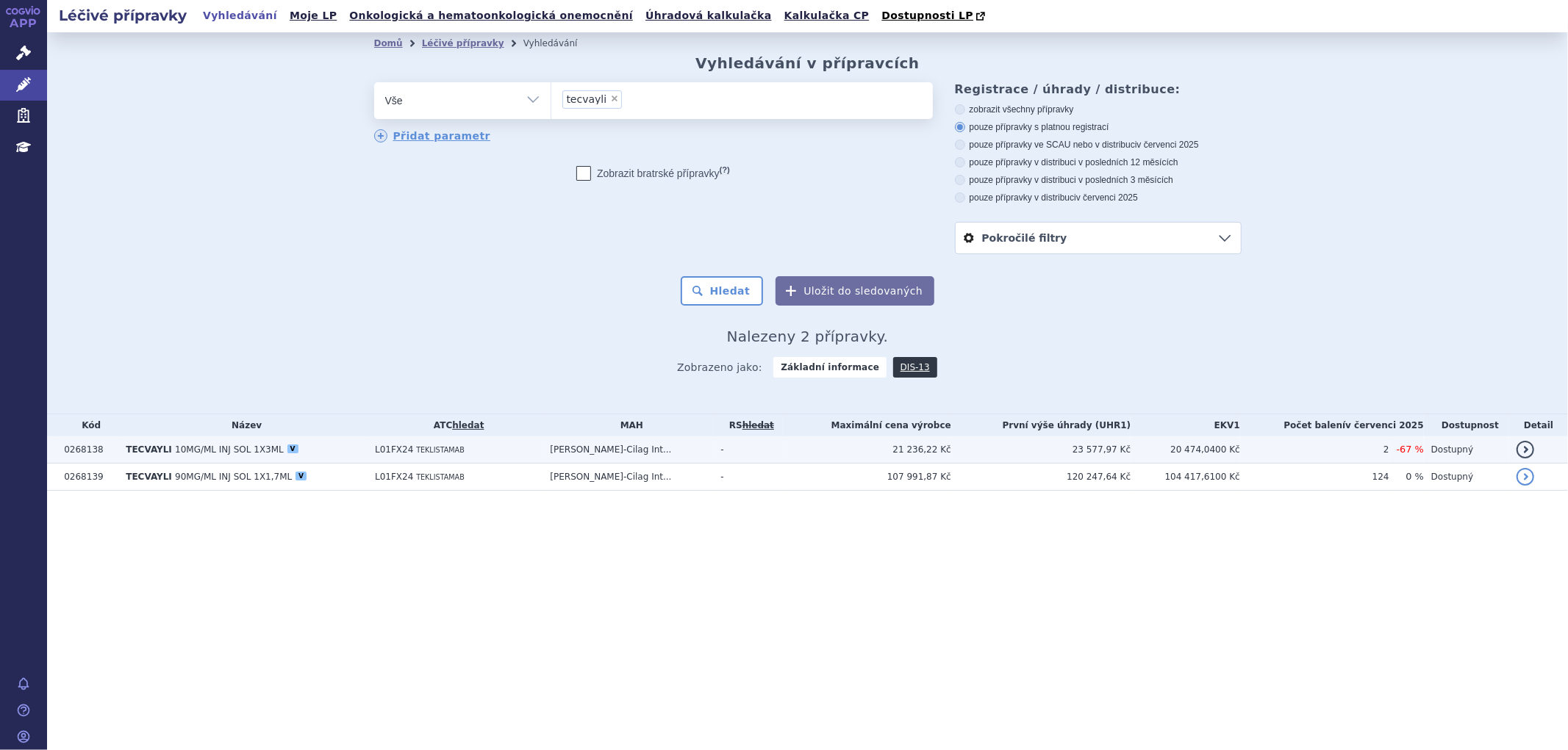
click at [495, 446] on td "L01FX24 TEKLISTAMAB" at bounding box center [455, 450] width 175 height 27
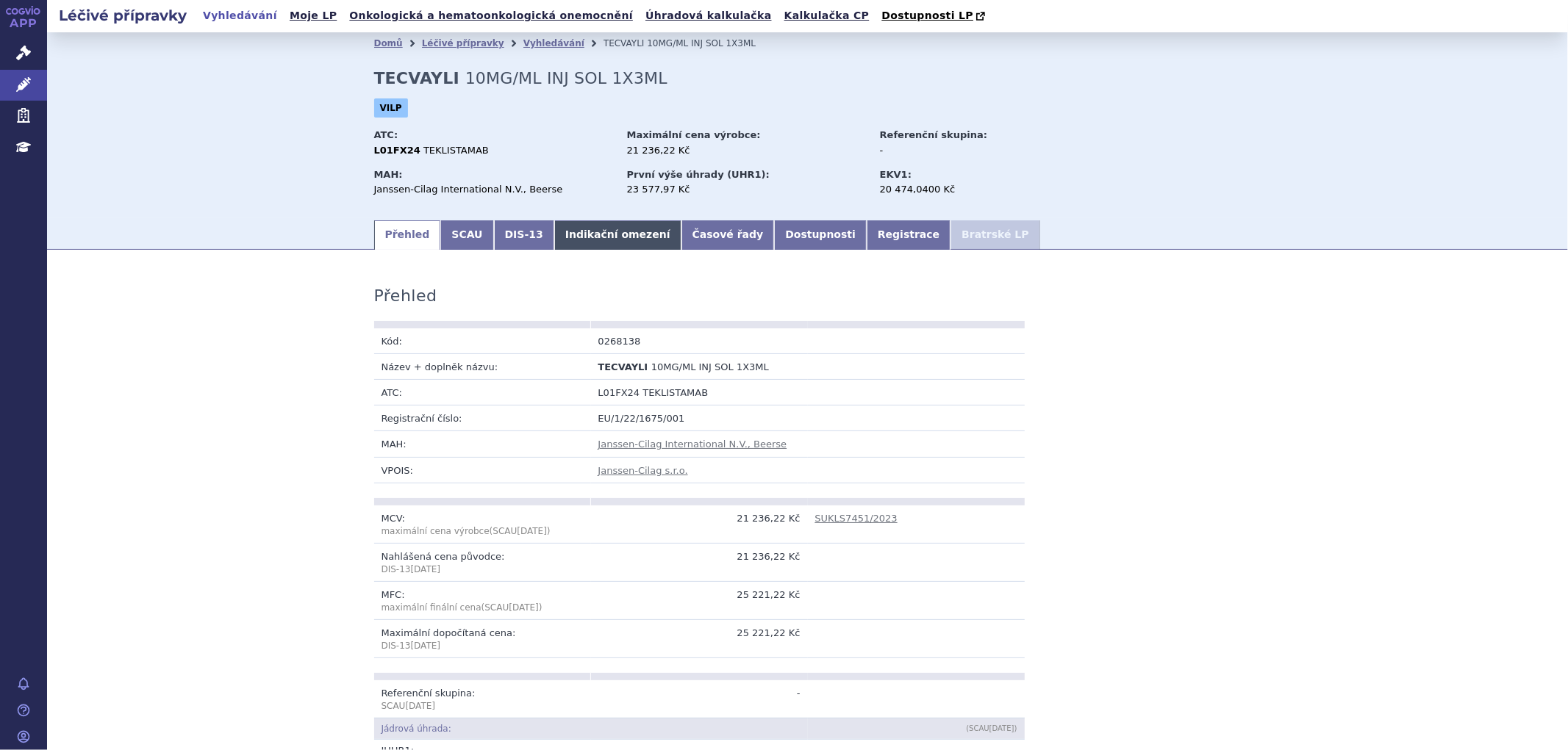
click at [554, 237] on link "Indikační omezení" at bounding box center [618, 235] width 127 height 29
